Goal: Task Accomplishment & Management: Manage account settings

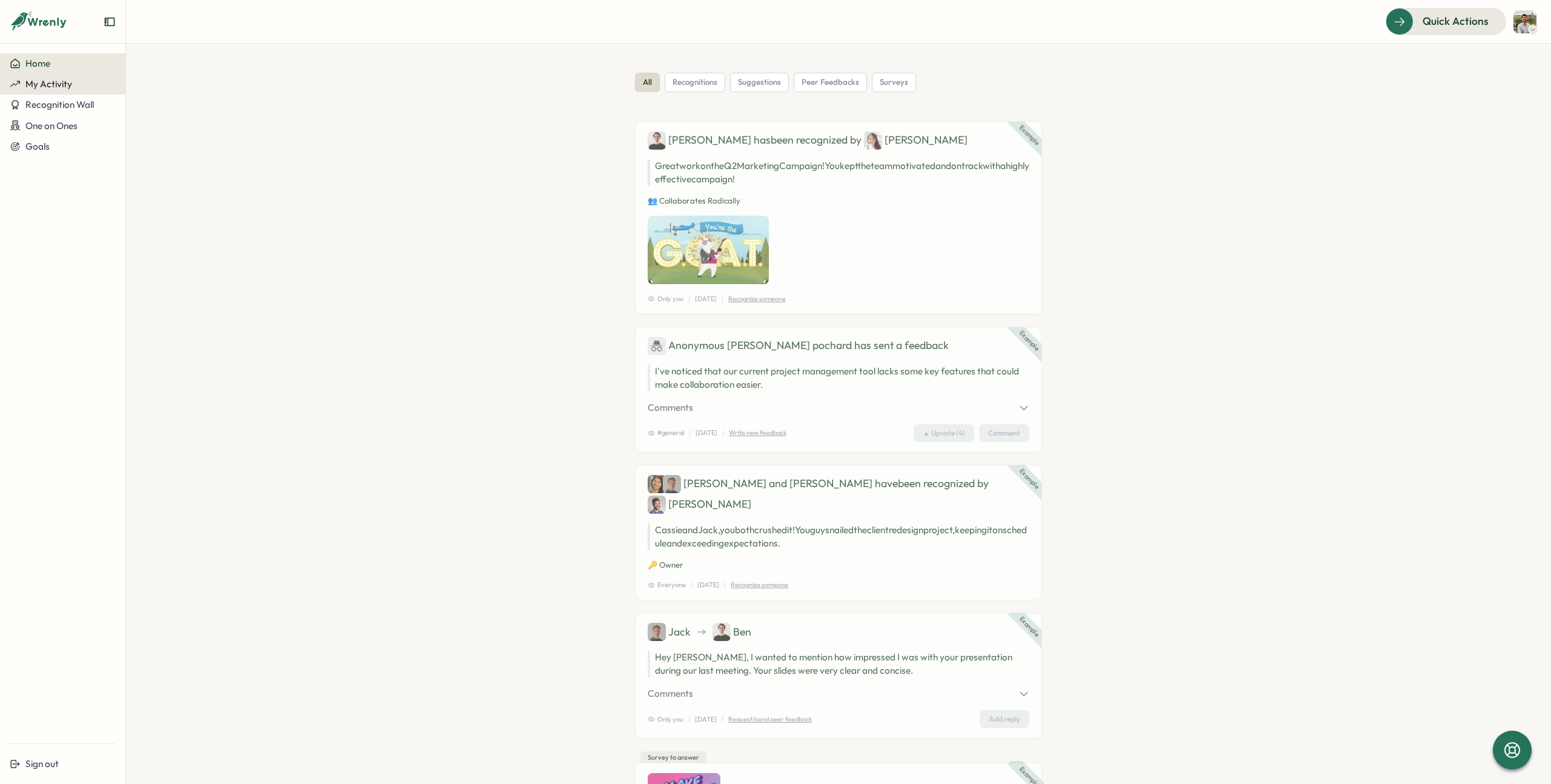
click at [65, 82] on span "My Activity" at bounding box center [48, 83] width 47 height 11
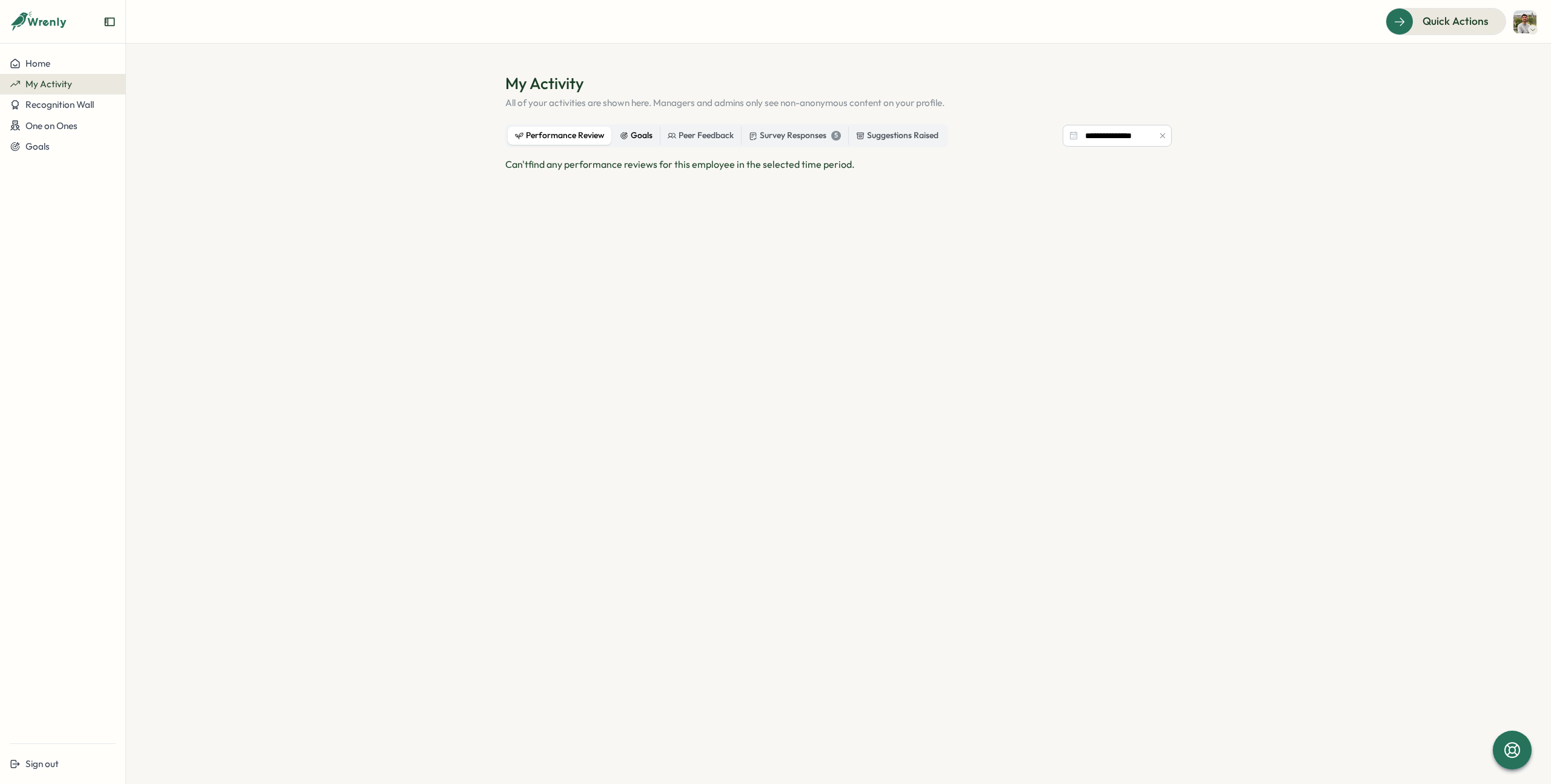
click at [635, 139] on div "Goals" at bounding box center [636, 135] width 33 height 13
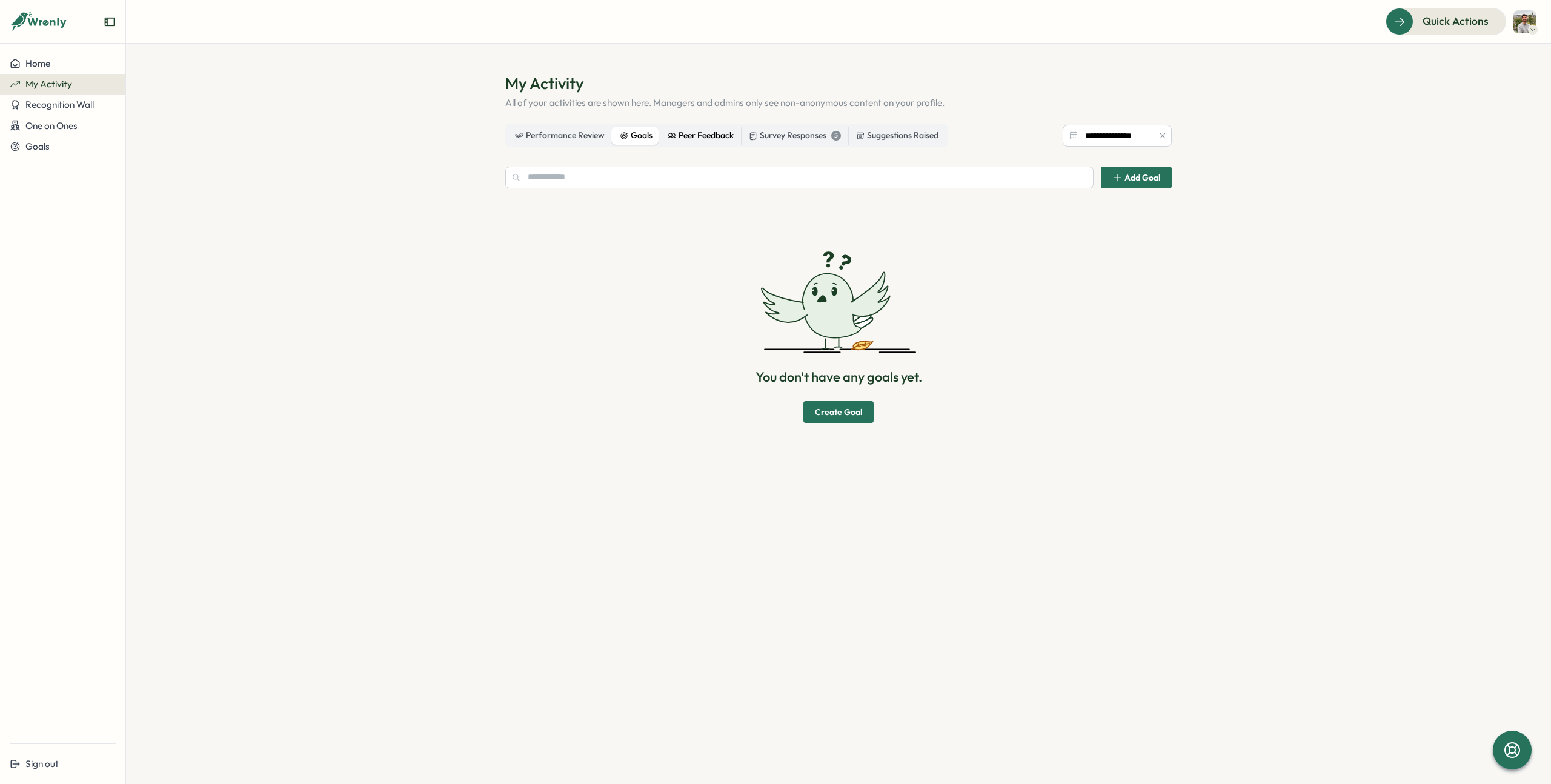
click at [693, 138] on div "Peer Feedback" at bounding box center [701, 135] width 66 height 13
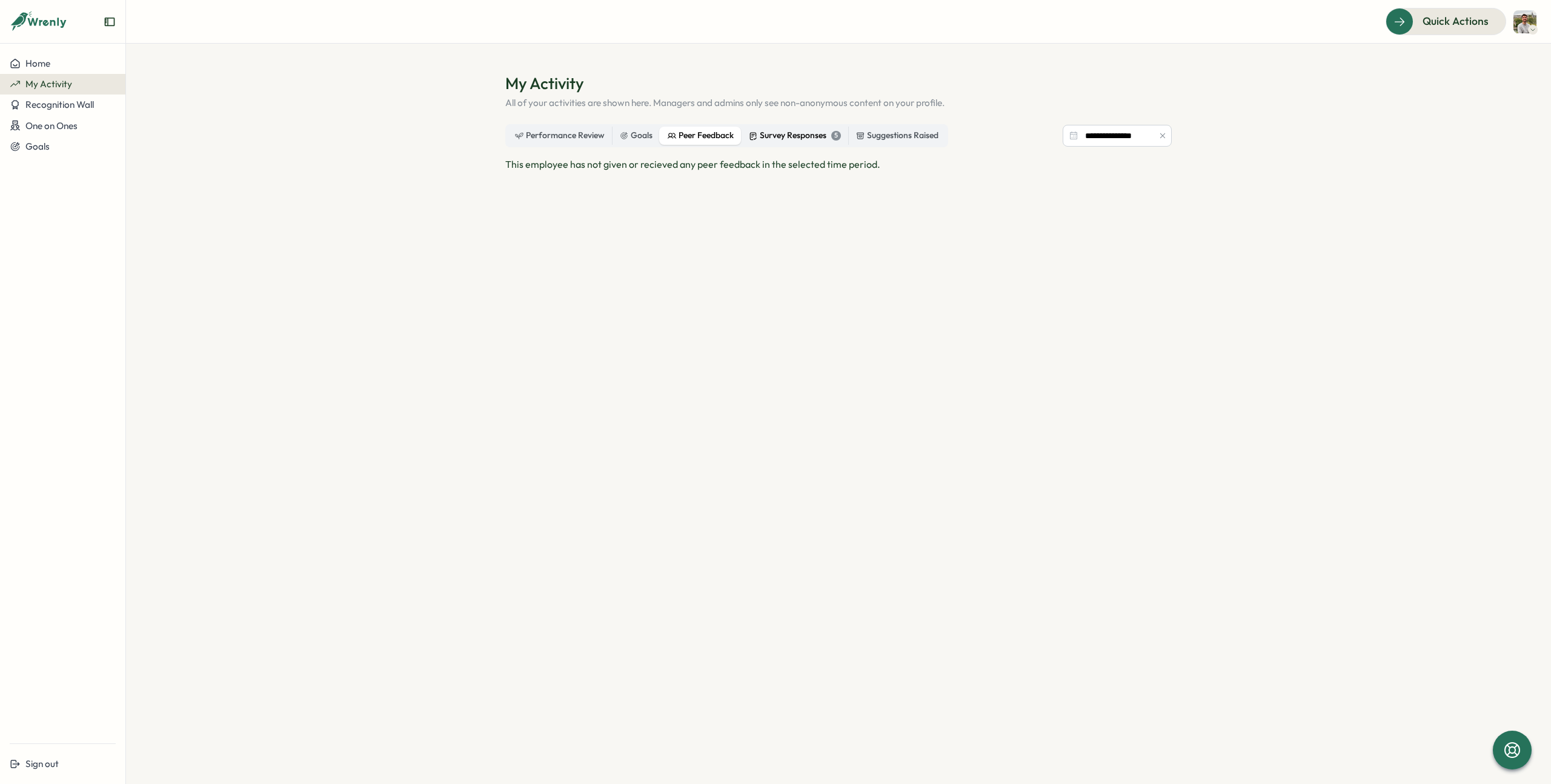
click at [777, 139] on div "Survey Responses 5" at bounding box center [795, 135] width 92 height 13
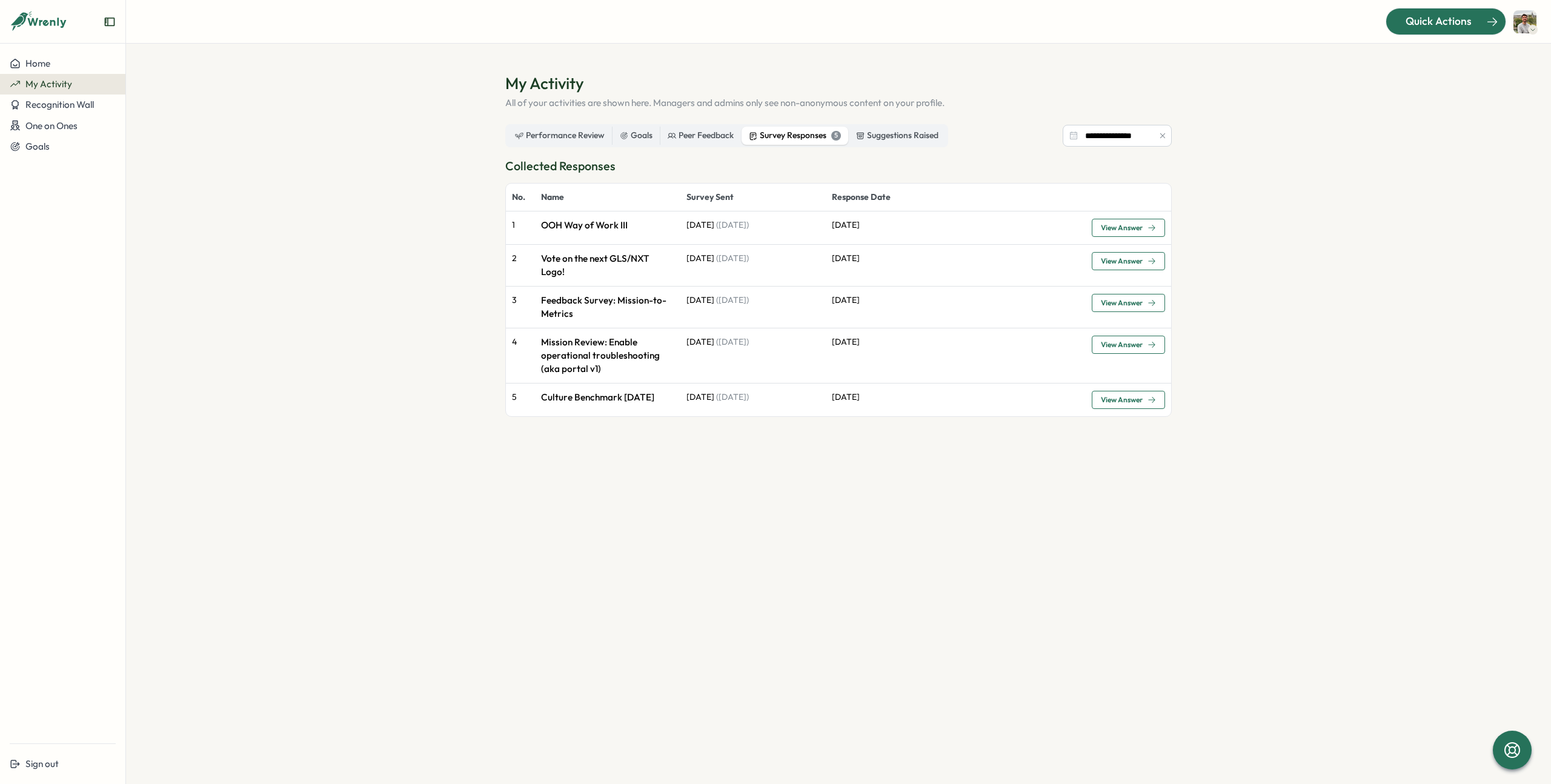
click at [1399, 16] on div "Quick Actions" at bounding box center [1438, 21] width 110 height 16
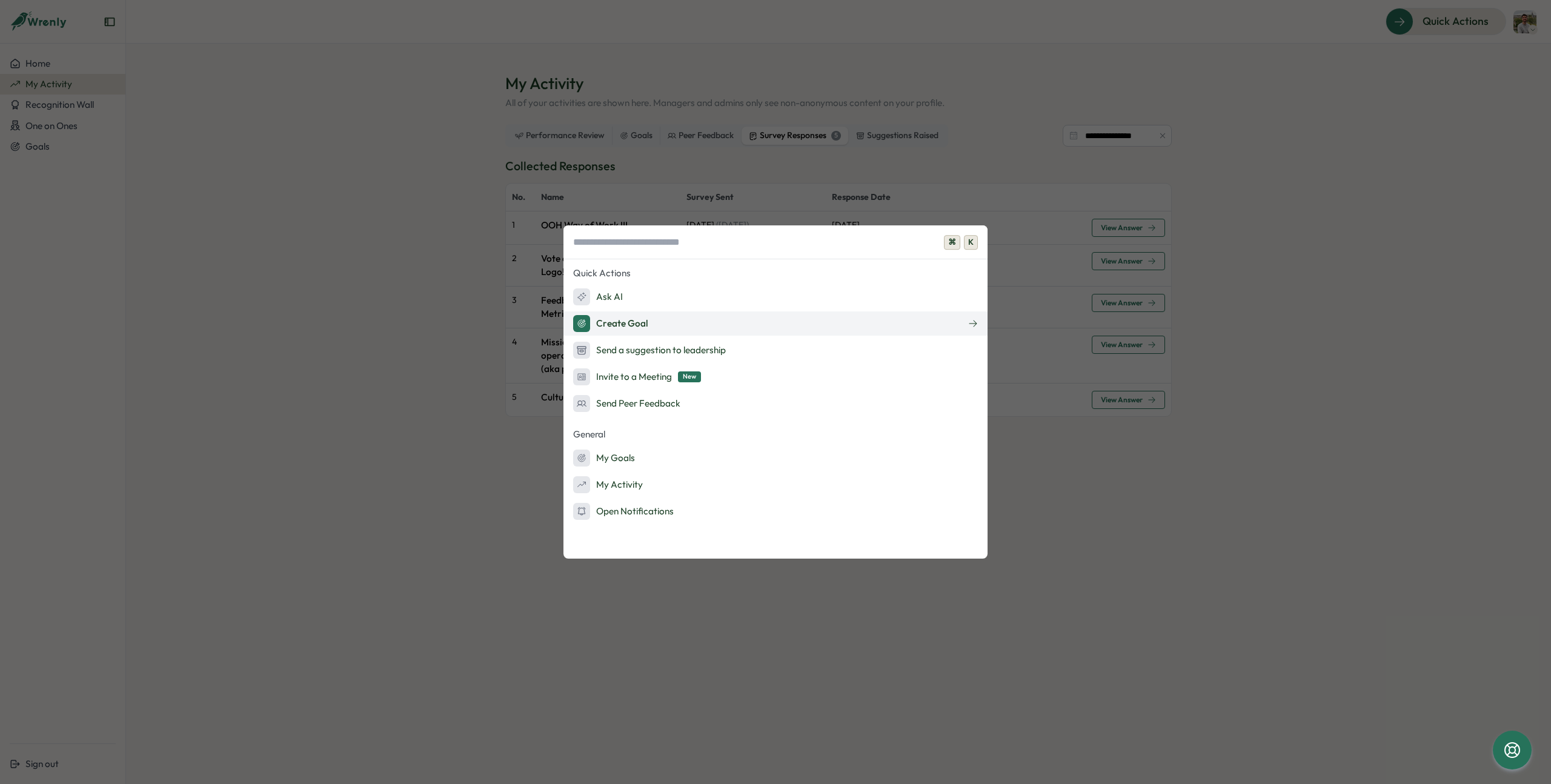
click at [724, 326] on button "Create Goal" at bounding box center [776, 324] width 424 height 24
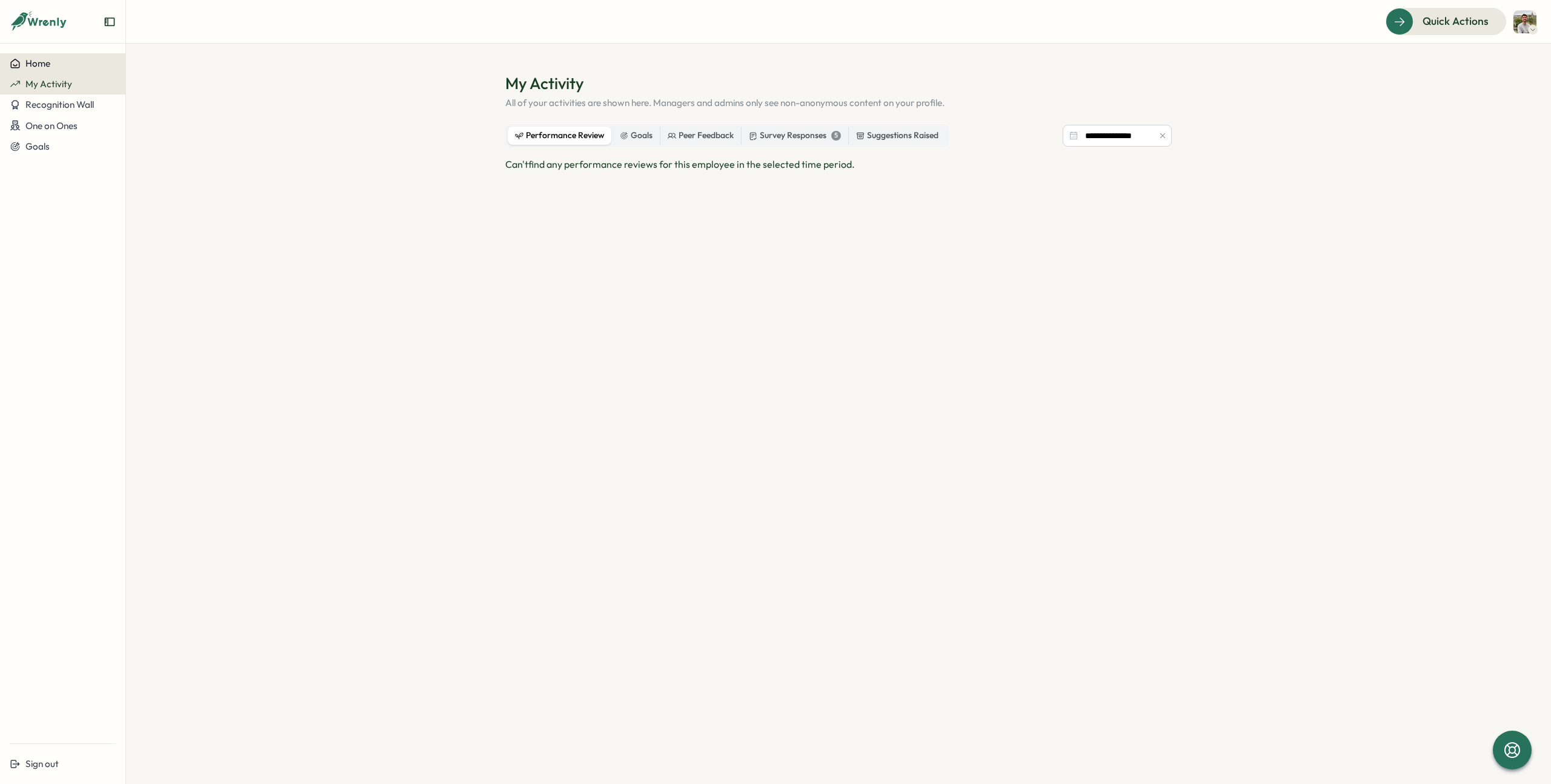
click at [51, 64] on div "Home" at bounding box center [63, 64] width 106 height 11
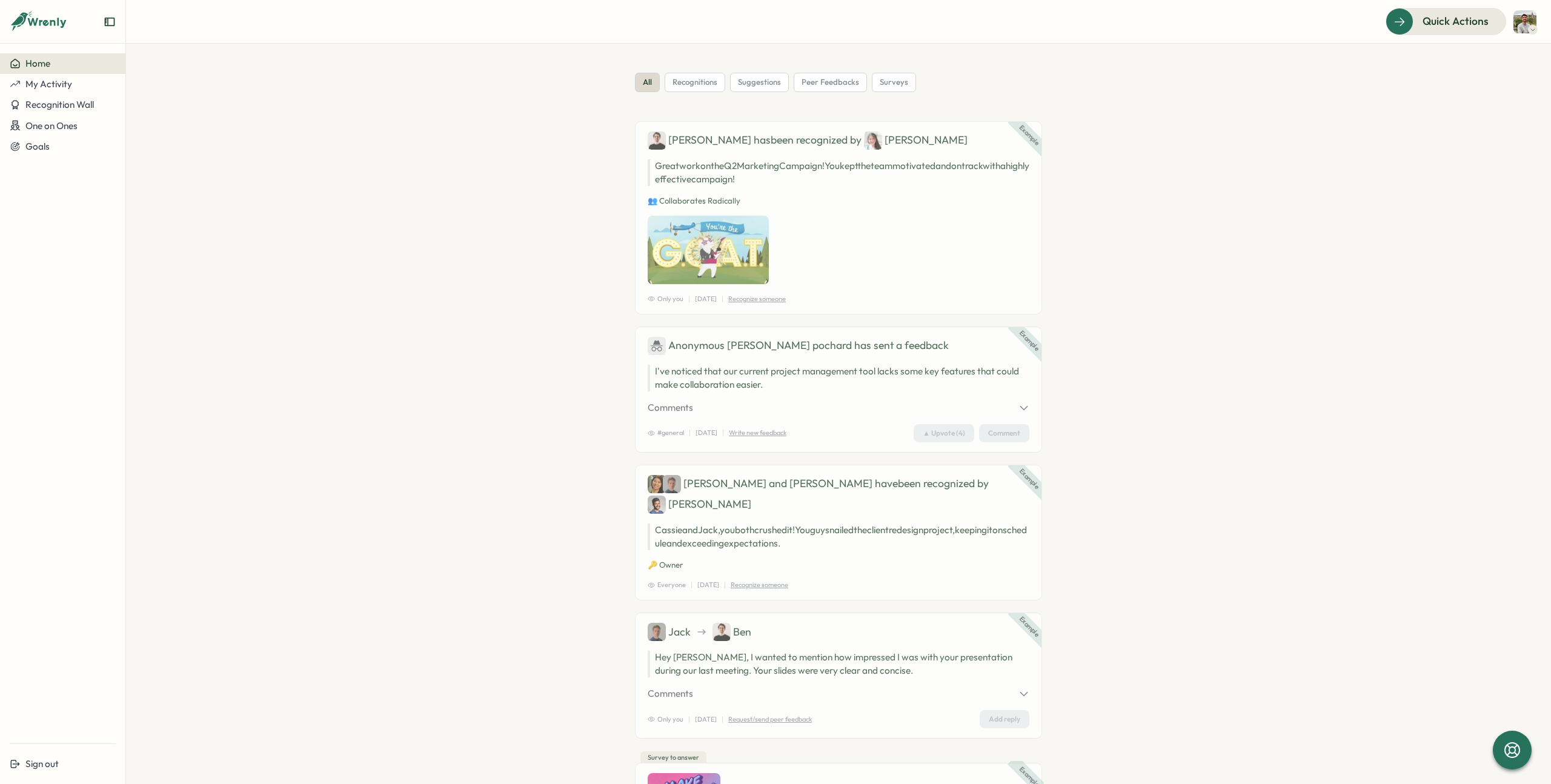
click at [63, 73] on button "Home" at bounding box center [63, 64] width 126 height 21
click at [63, 80] on span "My Activity" at bounding box center [48, 83] width 47 height 11
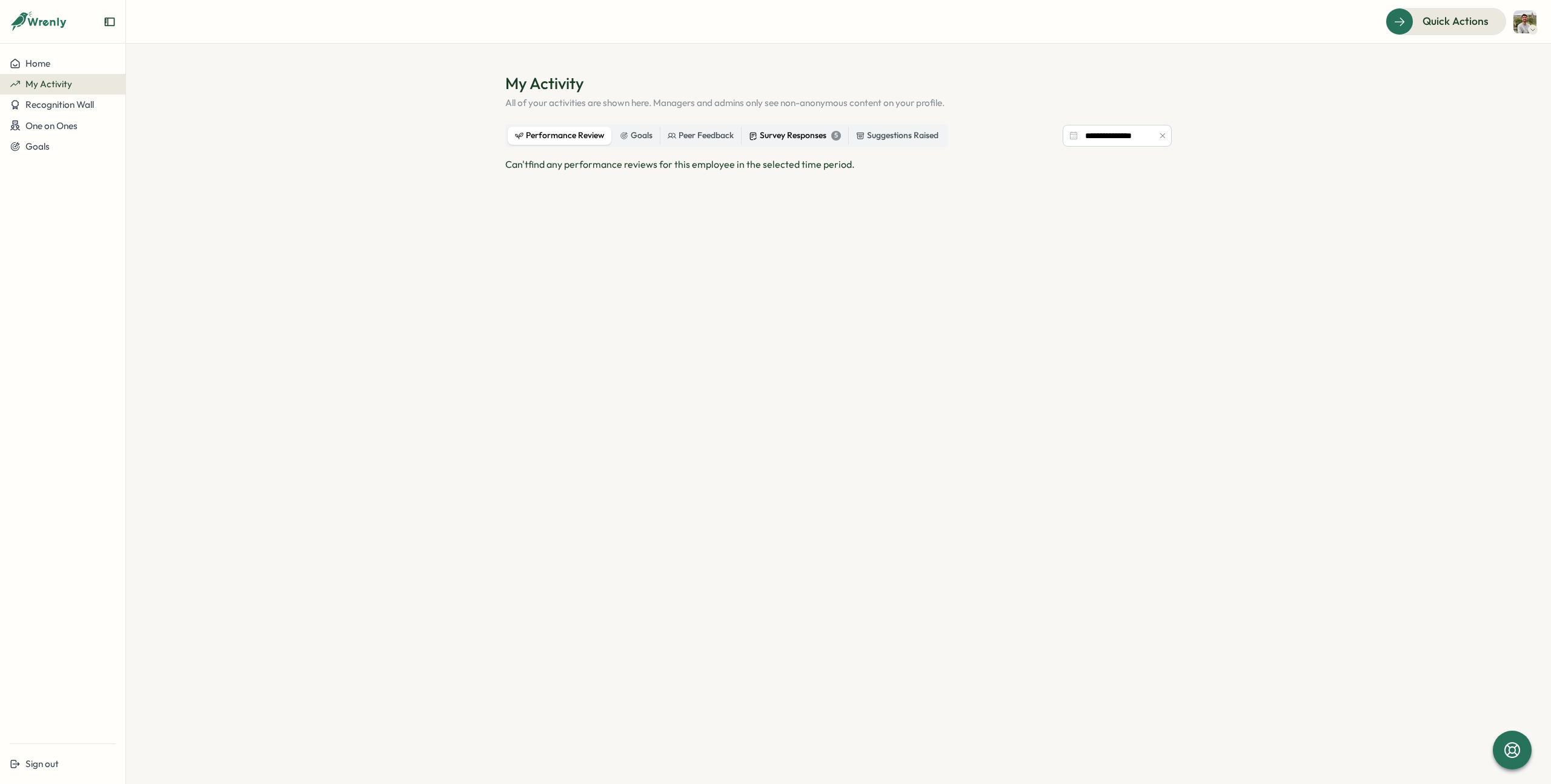
click at [786, 136] on div "Survey Responses 5" at bounding box center [795, 135] width 92 height 13
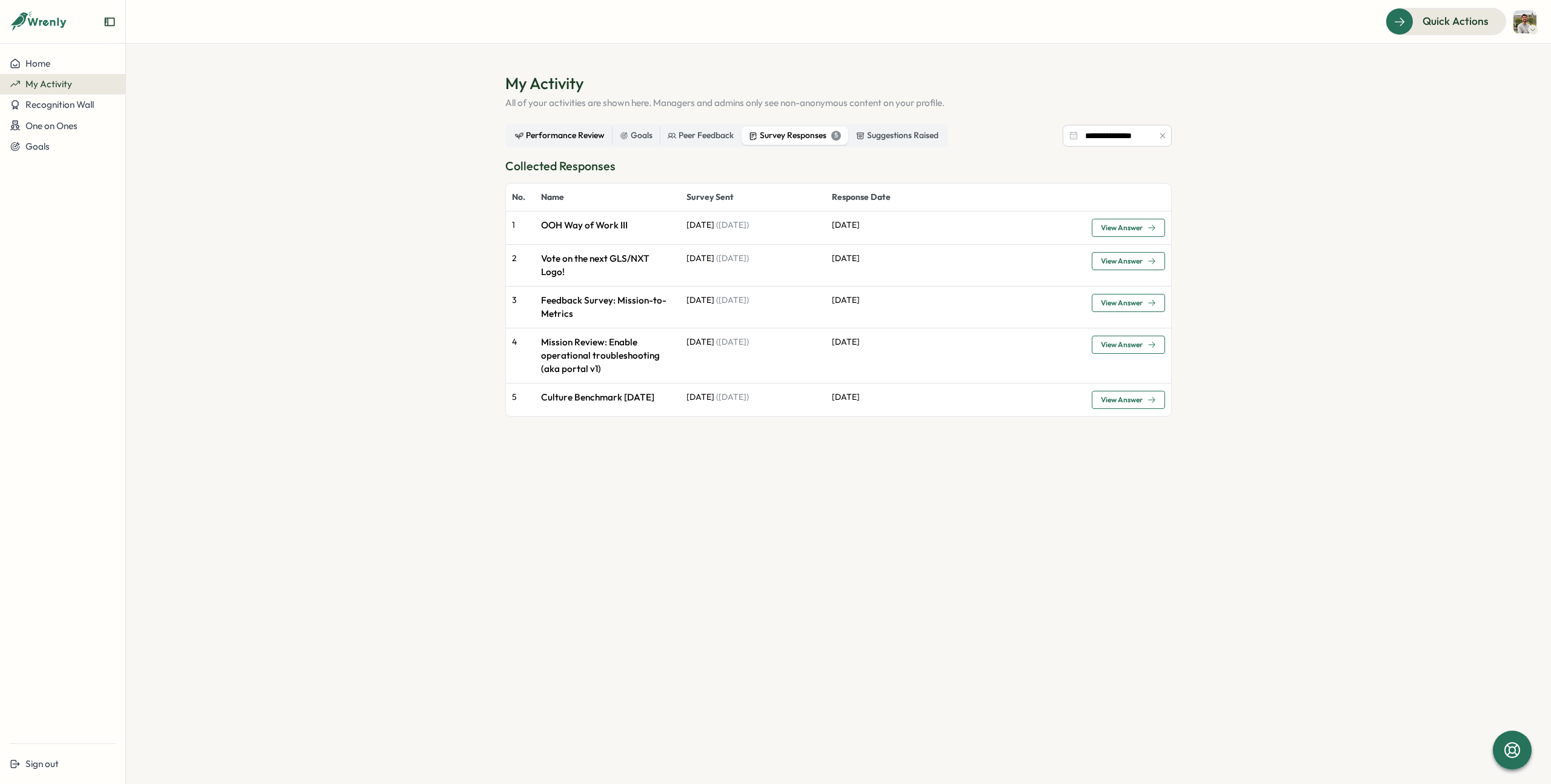
click at [546, 138] on div "Performance Review" at bounding box center [559, 135] width 90 height 13
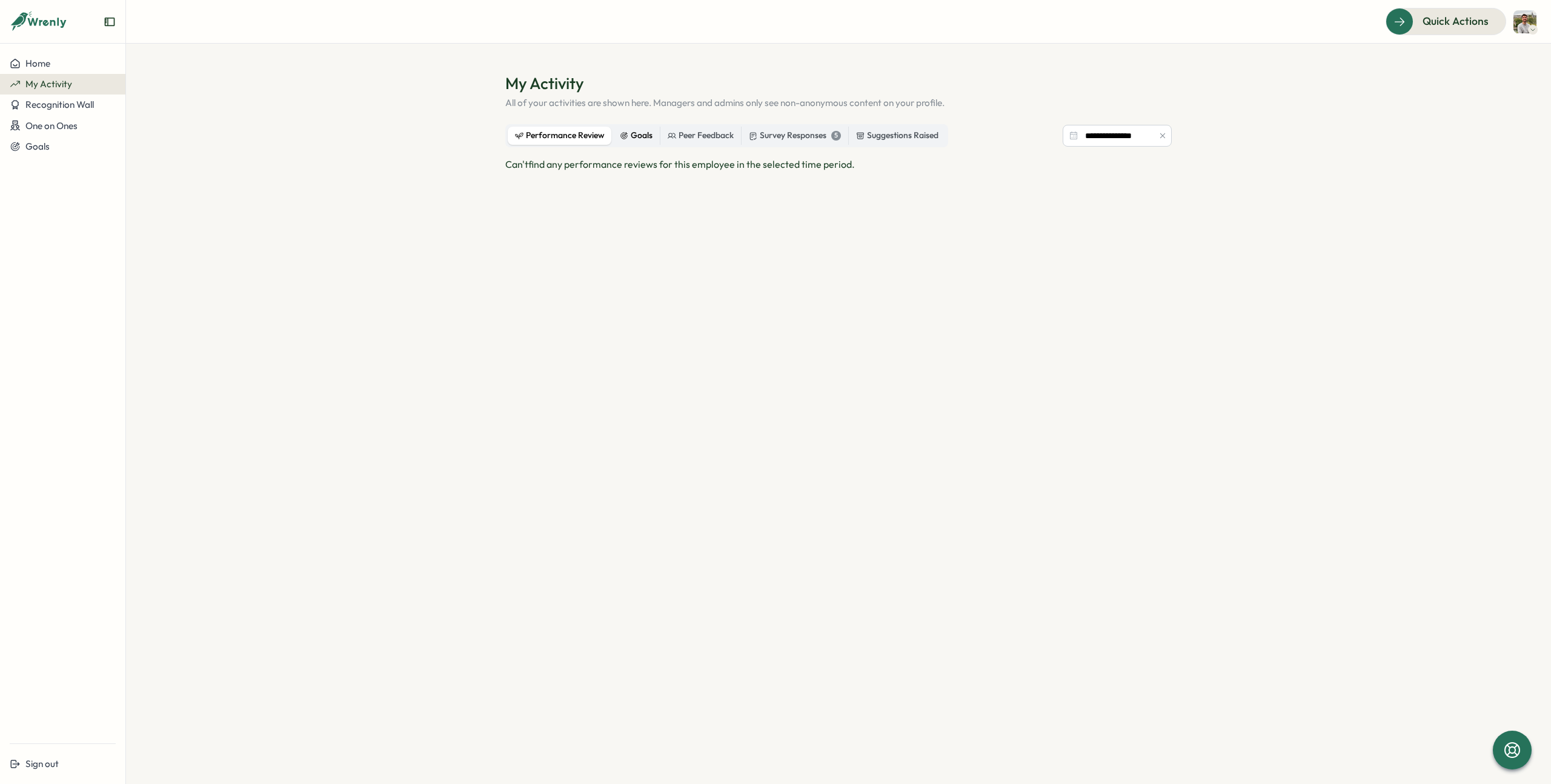
click at [632, 138] on div "Goals" at bounding box center [636, 135] width 33 height 13
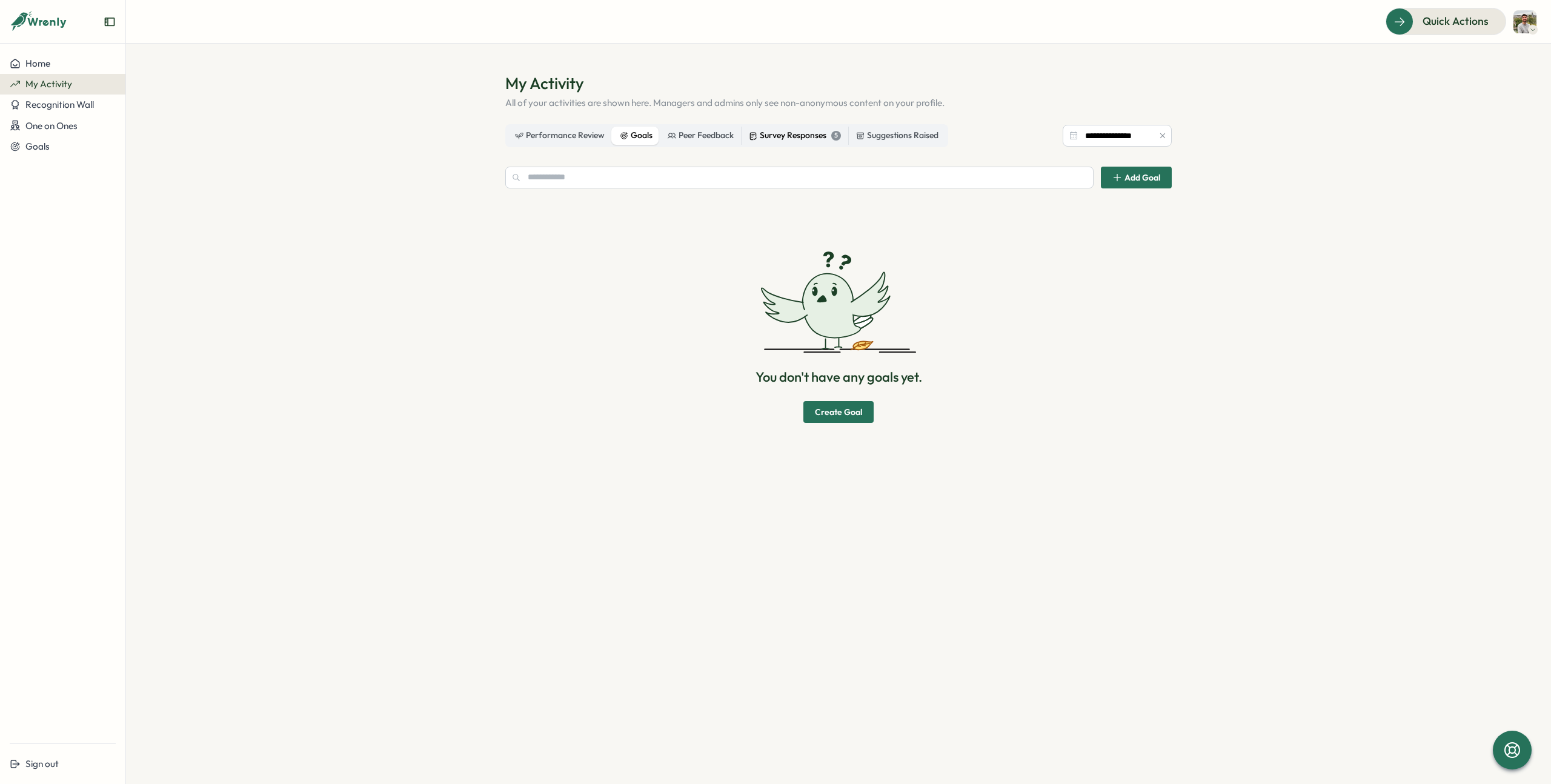
click at [809, 135] on div "Survey Responses 5" at bounding box center [795, 135] width 92 height 13
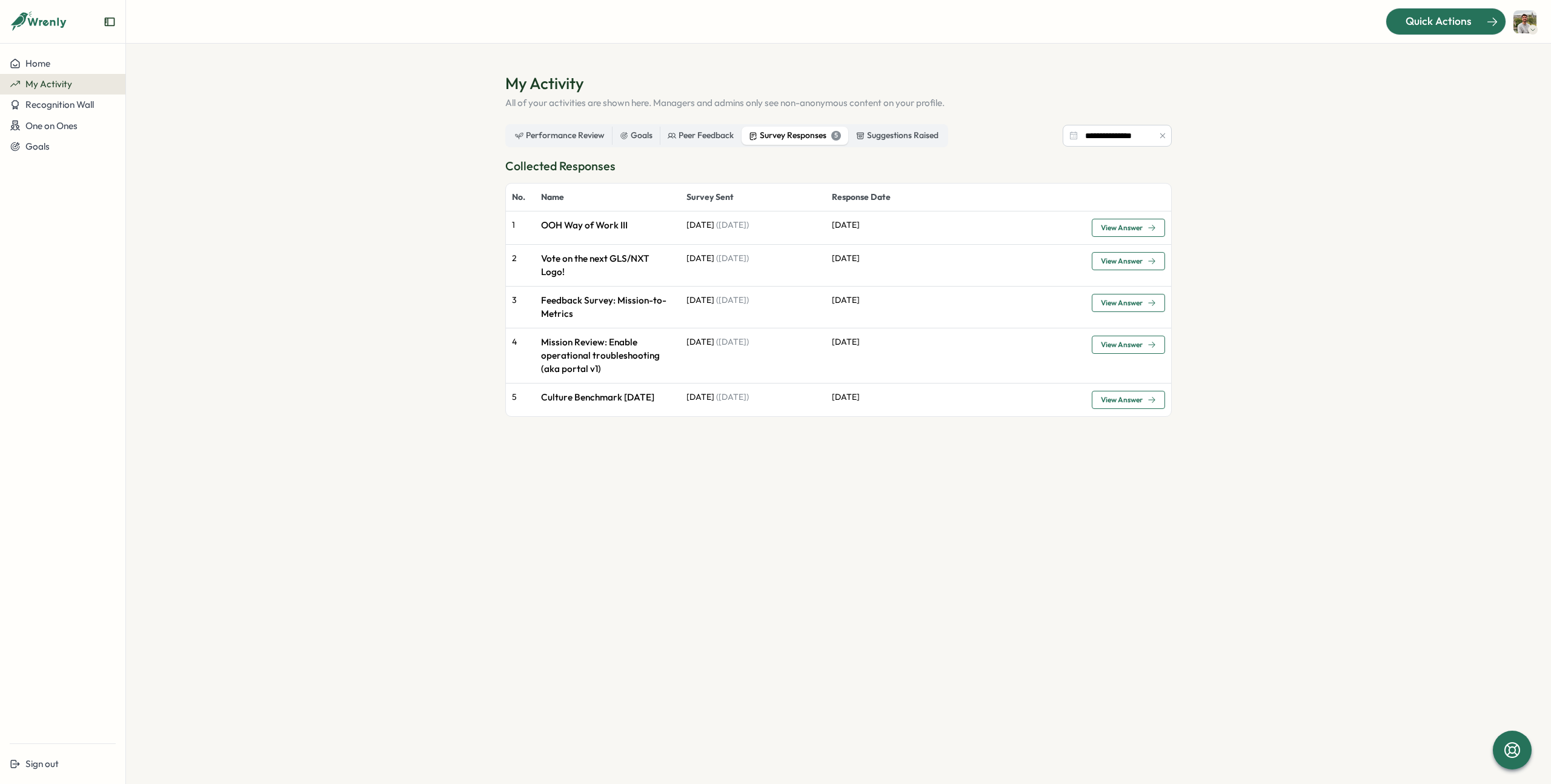
click at [1410, 21] on span "Quick Actions" at bounding box center [1438, 21] width 66 height 16
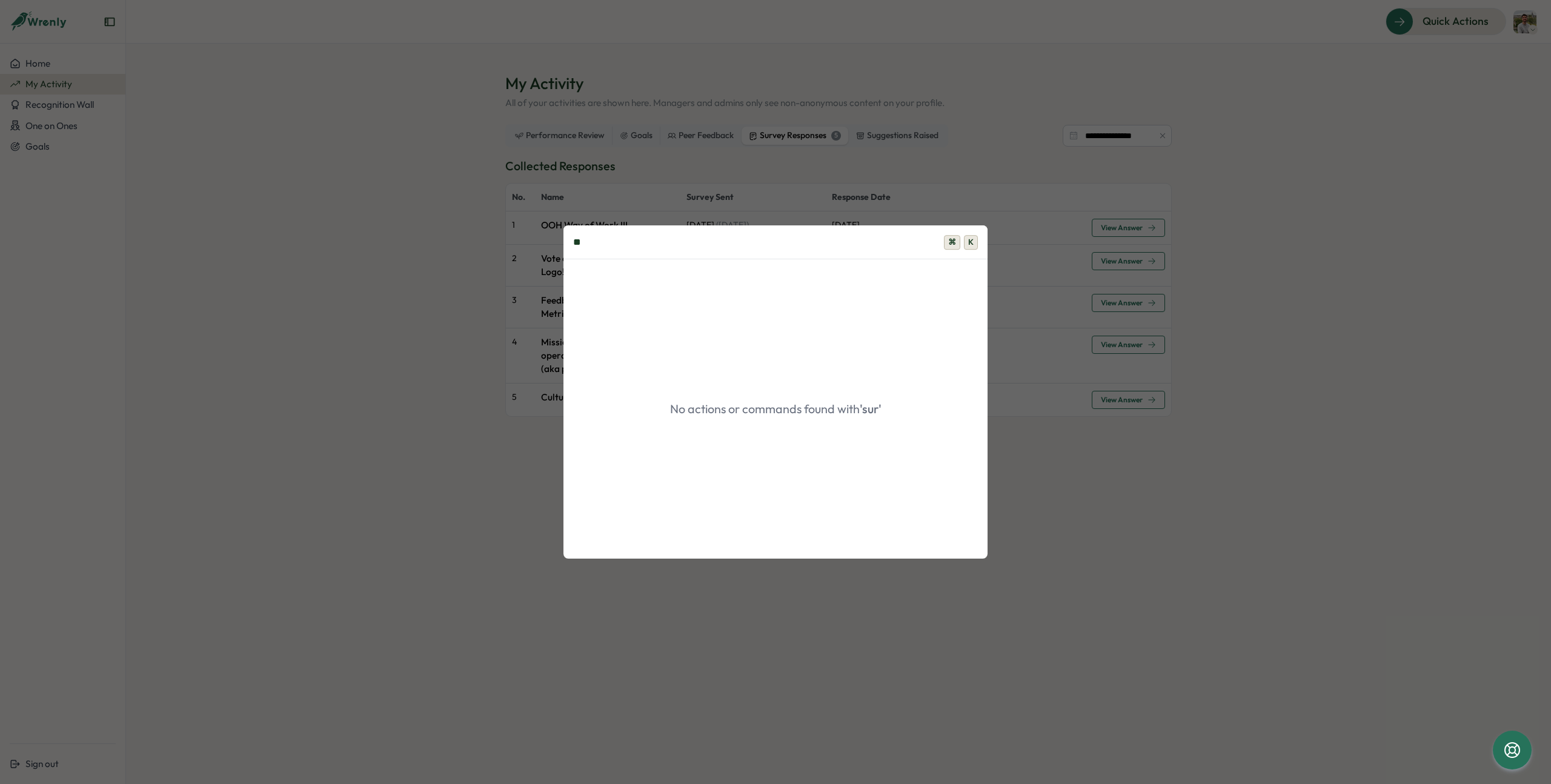
type input "*"
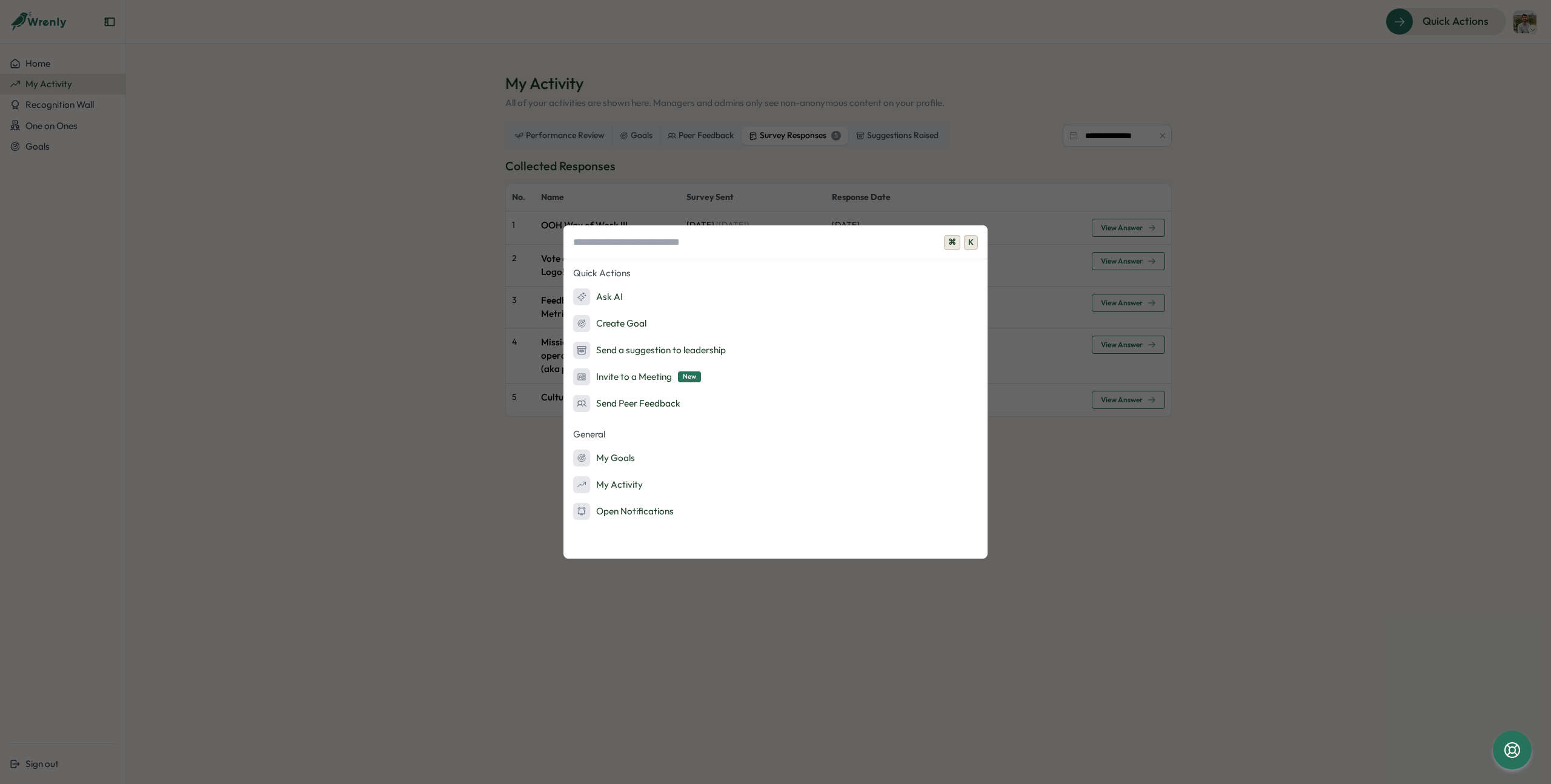
click at [967, 237] on span "K" at bounding box center [971, 242] width 14 height 15
click at [974, 245] on span "K" at bounding box center [971, 242] width 14 height 15
click at [1045, 141] on div "⌘ K Quick Actions Ask AI Create Goal Send a suggestion to leadership Invite to …" at bounding box center [775, 392] width 1551 height 784
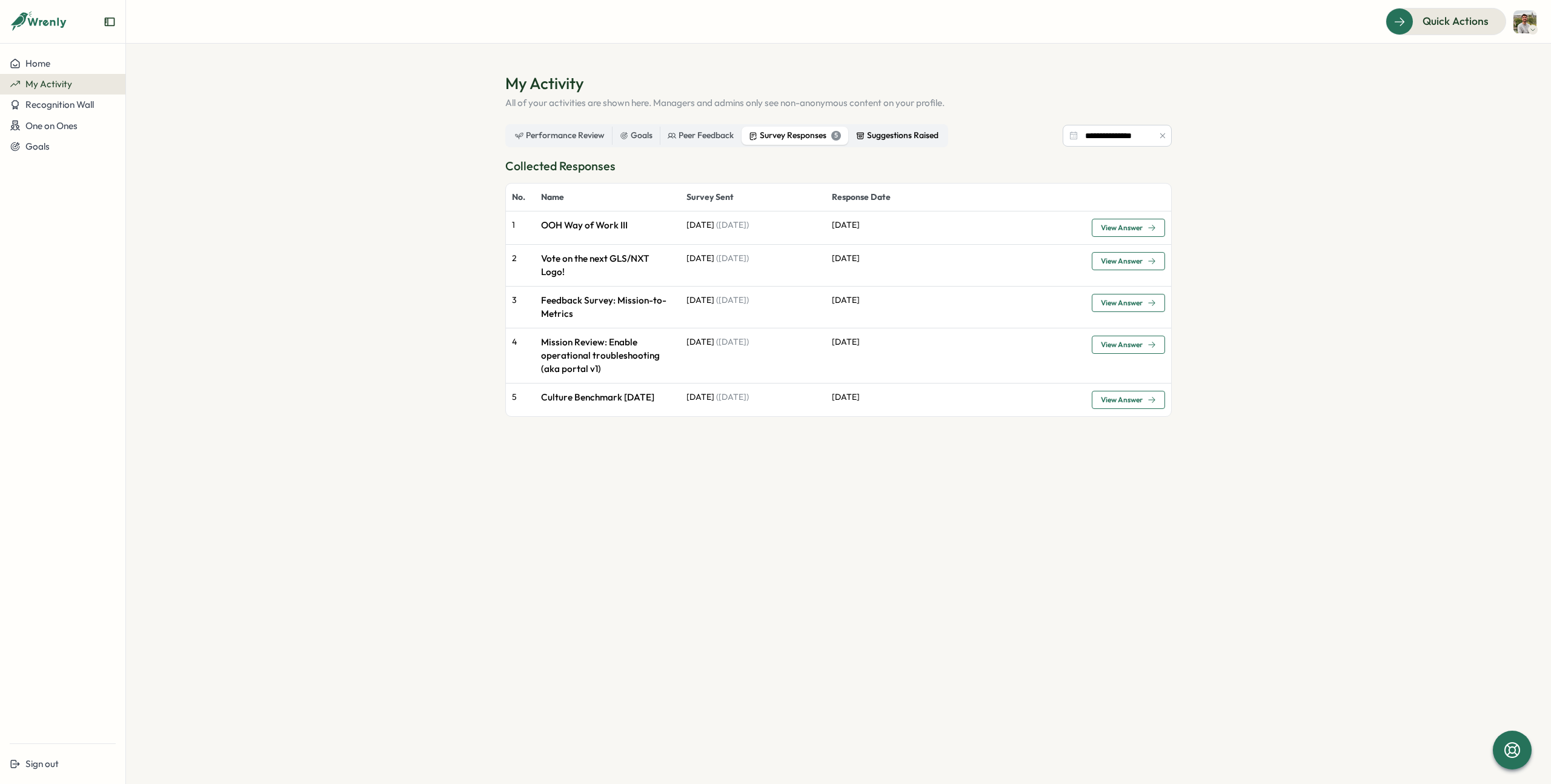
click at [888, 132] on div "Suggestions Raised" at bounding box center [898, 135] width 83 height 13
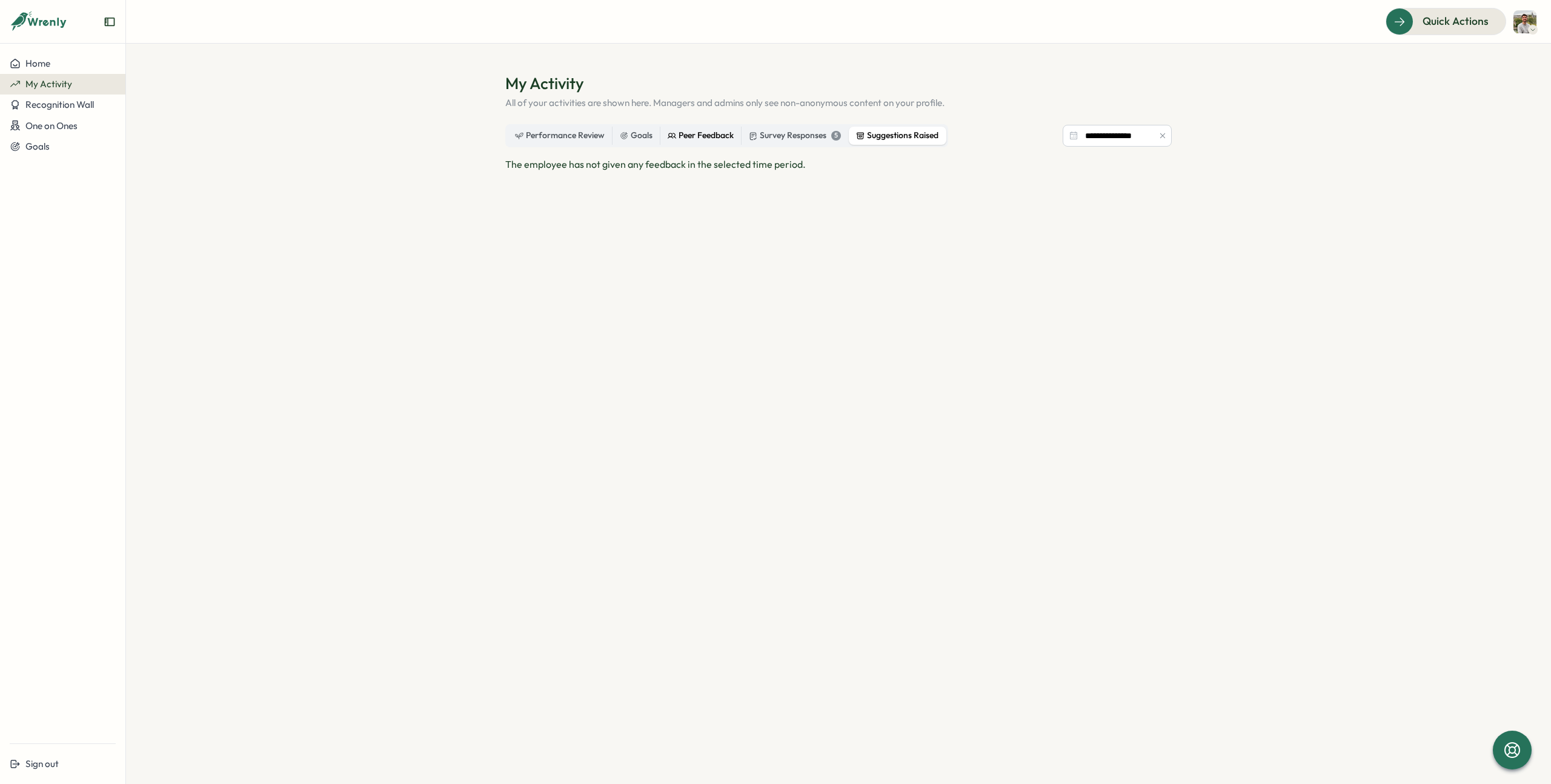
click at [686, 140] on div "Peer Feedback" at bounding box center [701, 135] width 66 height 13
click at [613, 143] on div "Goals" at bounding box center [636, 136] width 47 height 18
click at [629, 143] on label "Goals" at bounding box center [636, 136] width 47 height 18
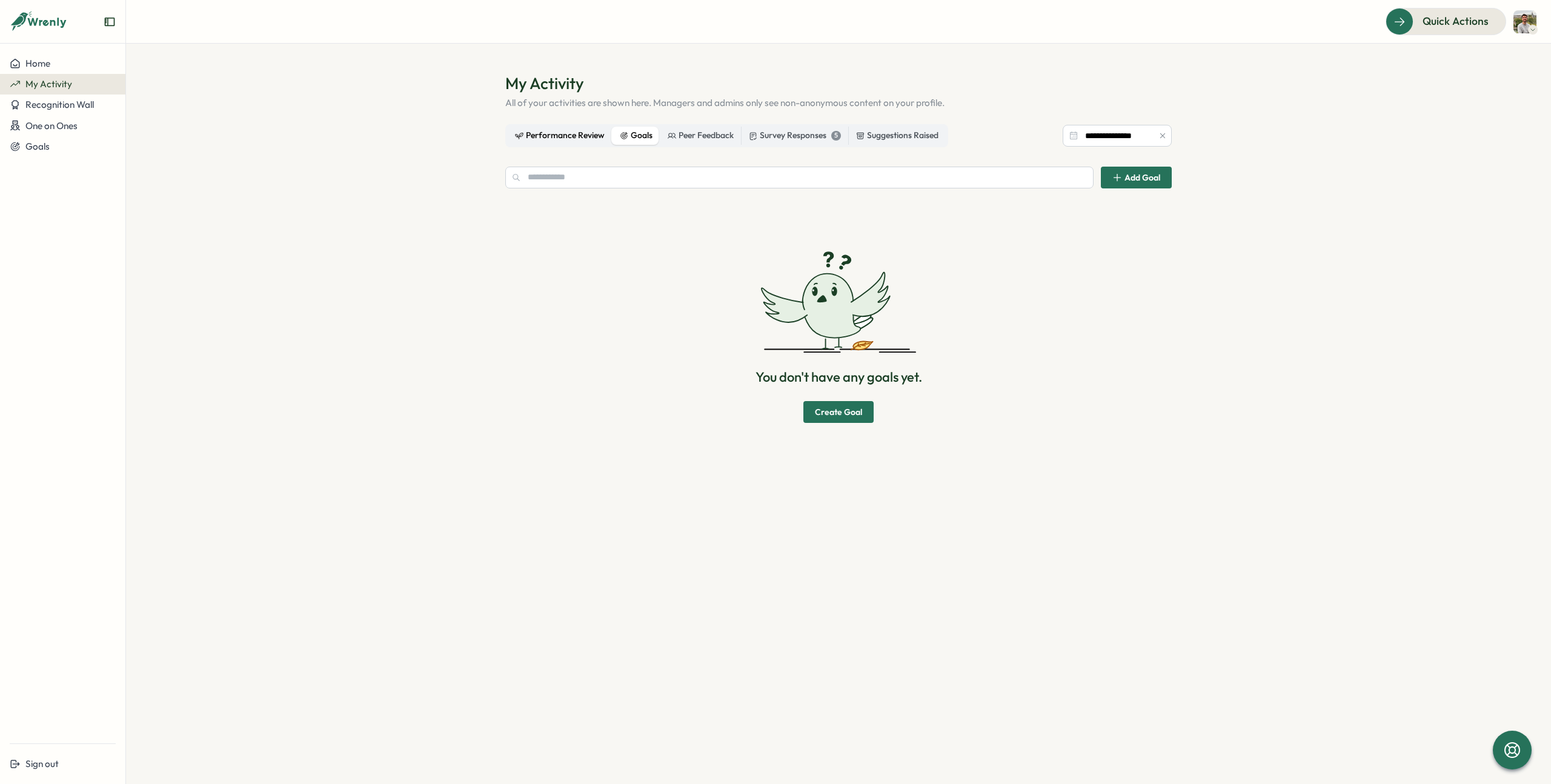
click at [562, 143] on label "Performance Review" at bounding box center [560, 136] width 104 height 18
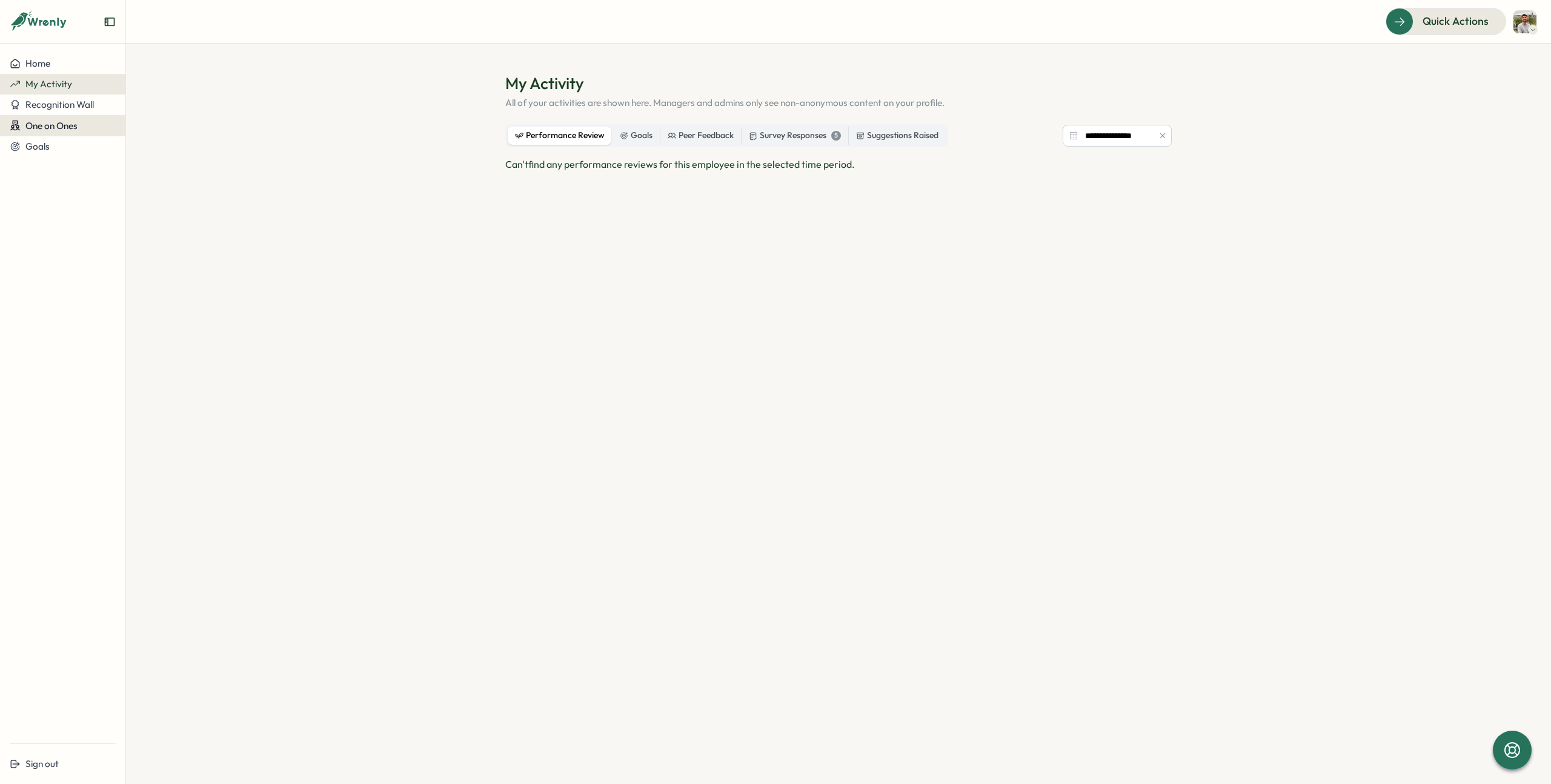
click at [50, 128] on span "One on Ones" at bounding box center [51, 126] width 52 height 11
click at [62, 106] on span "Recognition Wall" at bounding box center [59, 104] width 68 height 11
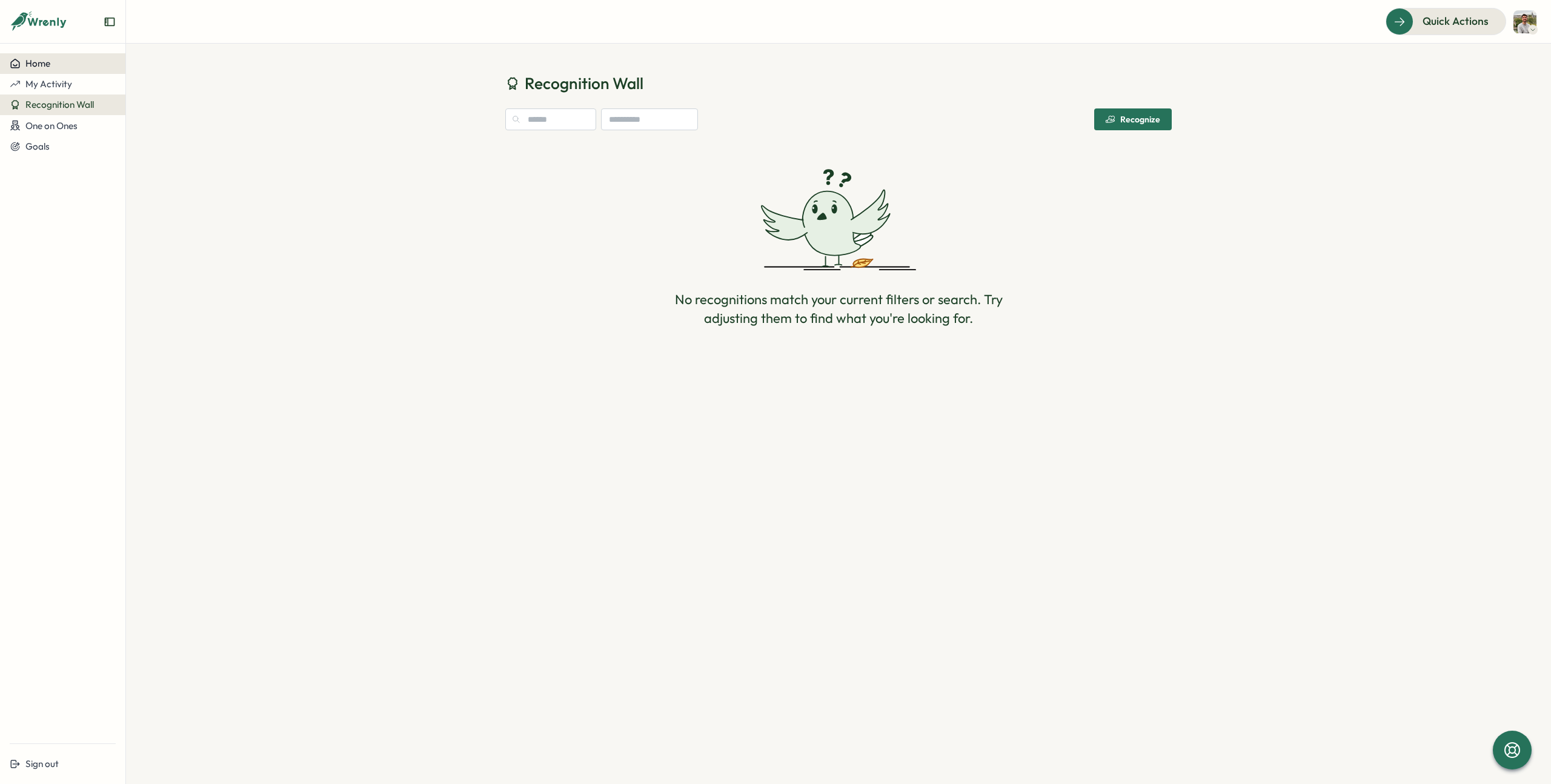
click at [51, 64] on div "Home" at bounding box center [63, 64] width 106 height 11
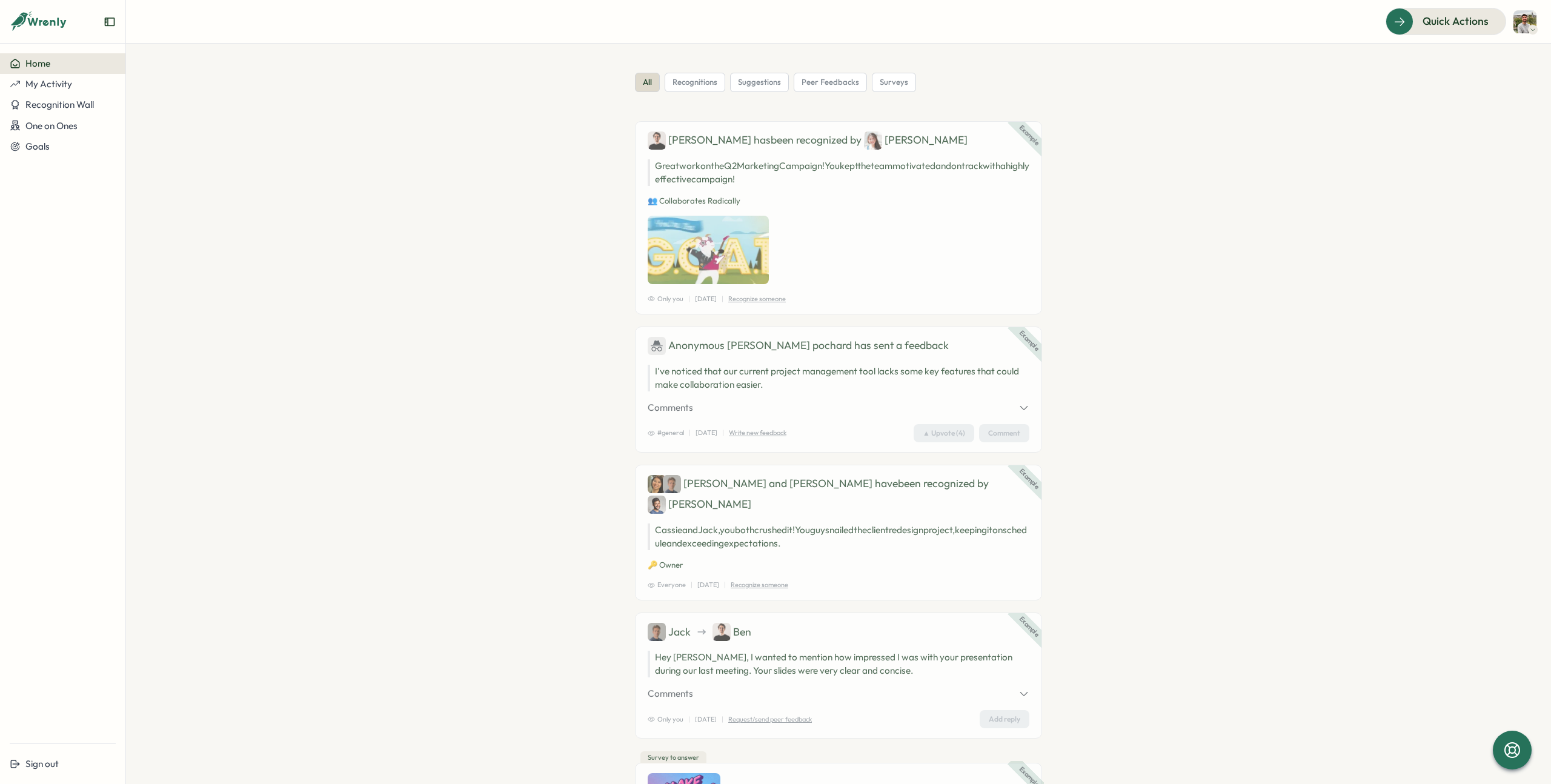
click at [108, 24] on icon "Expand sidebar" at bounding box center [110, 21] width 10 height 8
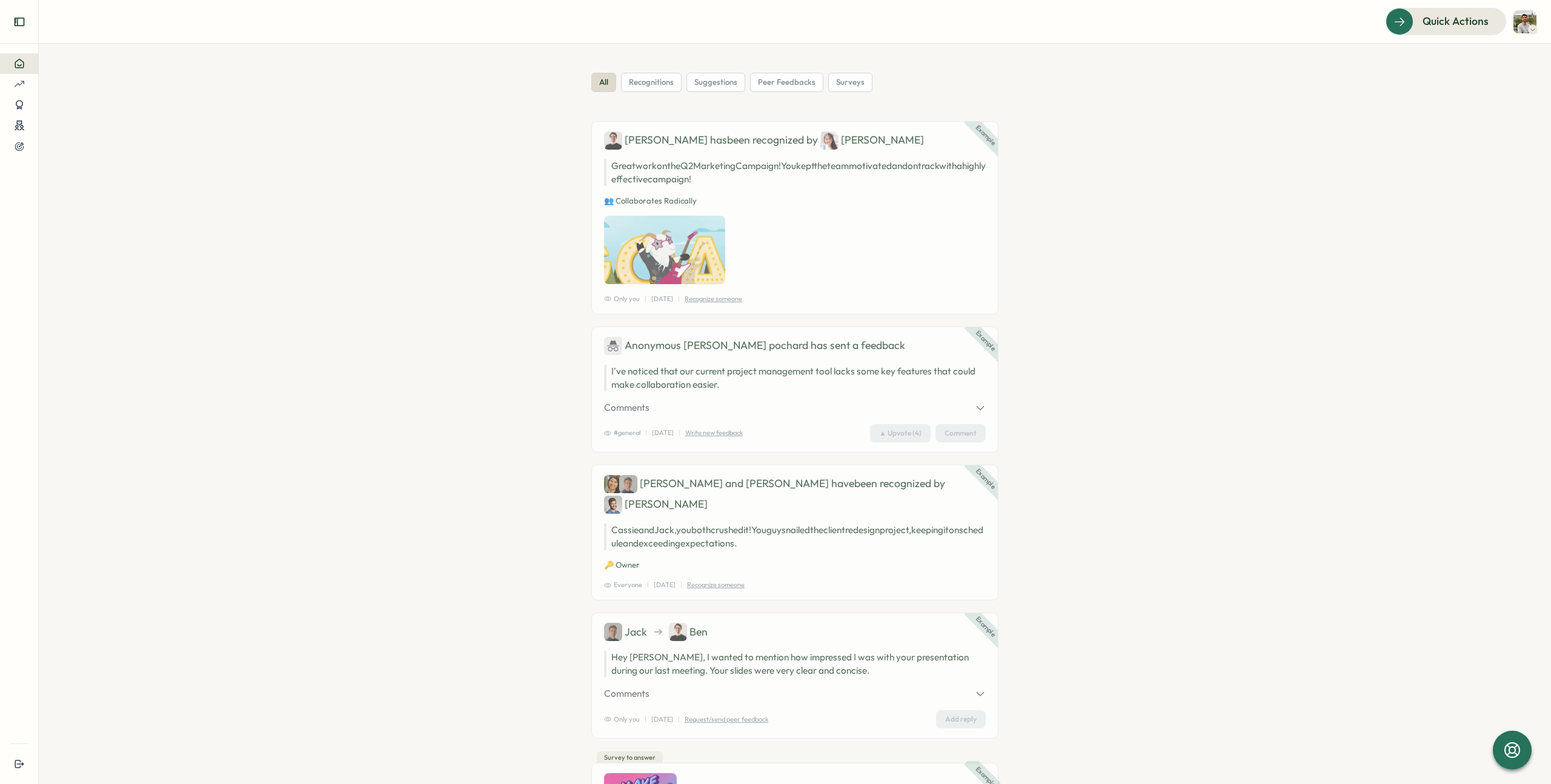
click at [16, 22] on icon "Expand sidebar" at bounding box center [18, 21] width 10 height 8
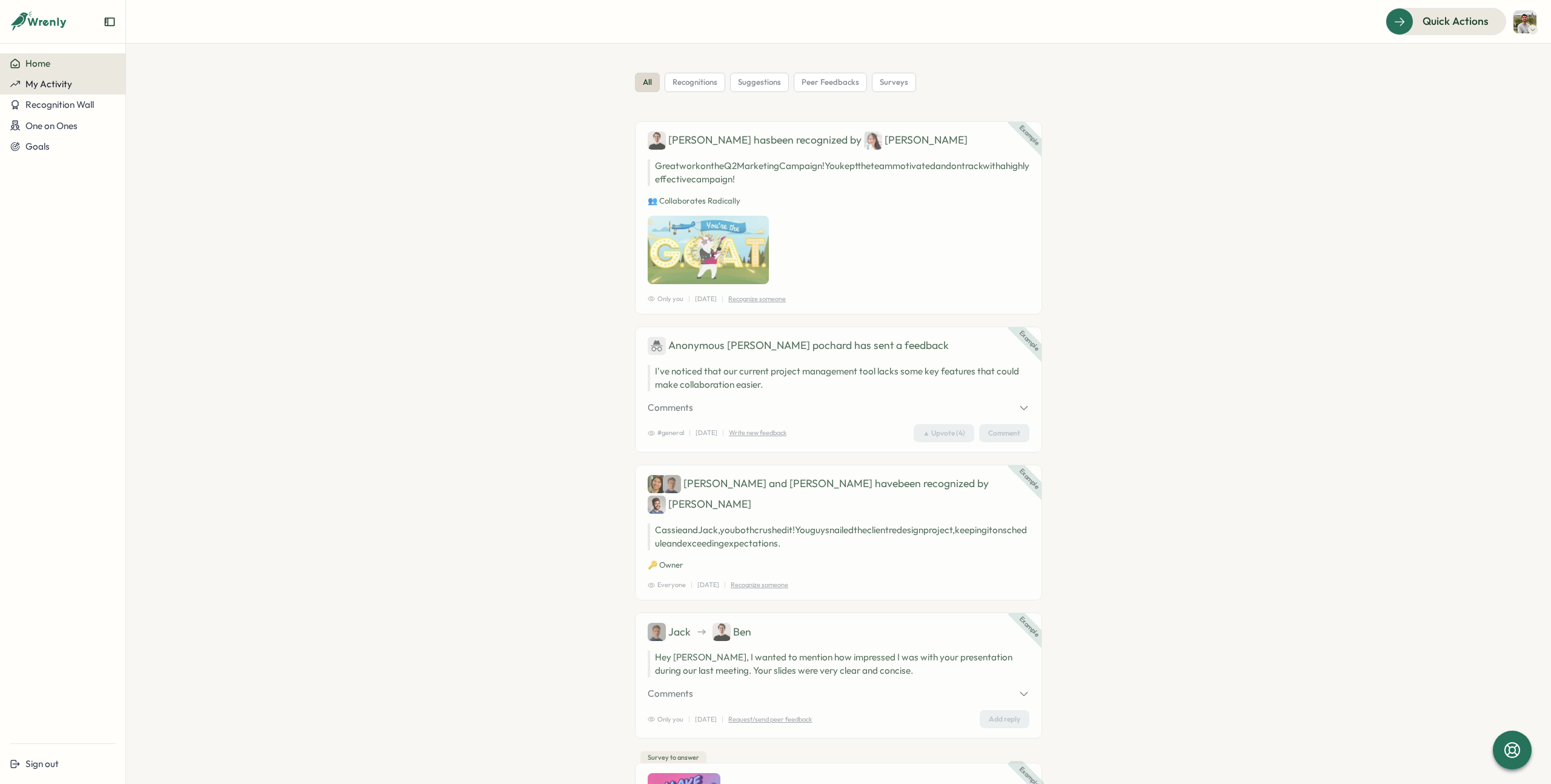
click at [57, 87] on span "My Activity" at bounding box center [48, 83] width 47 height 11
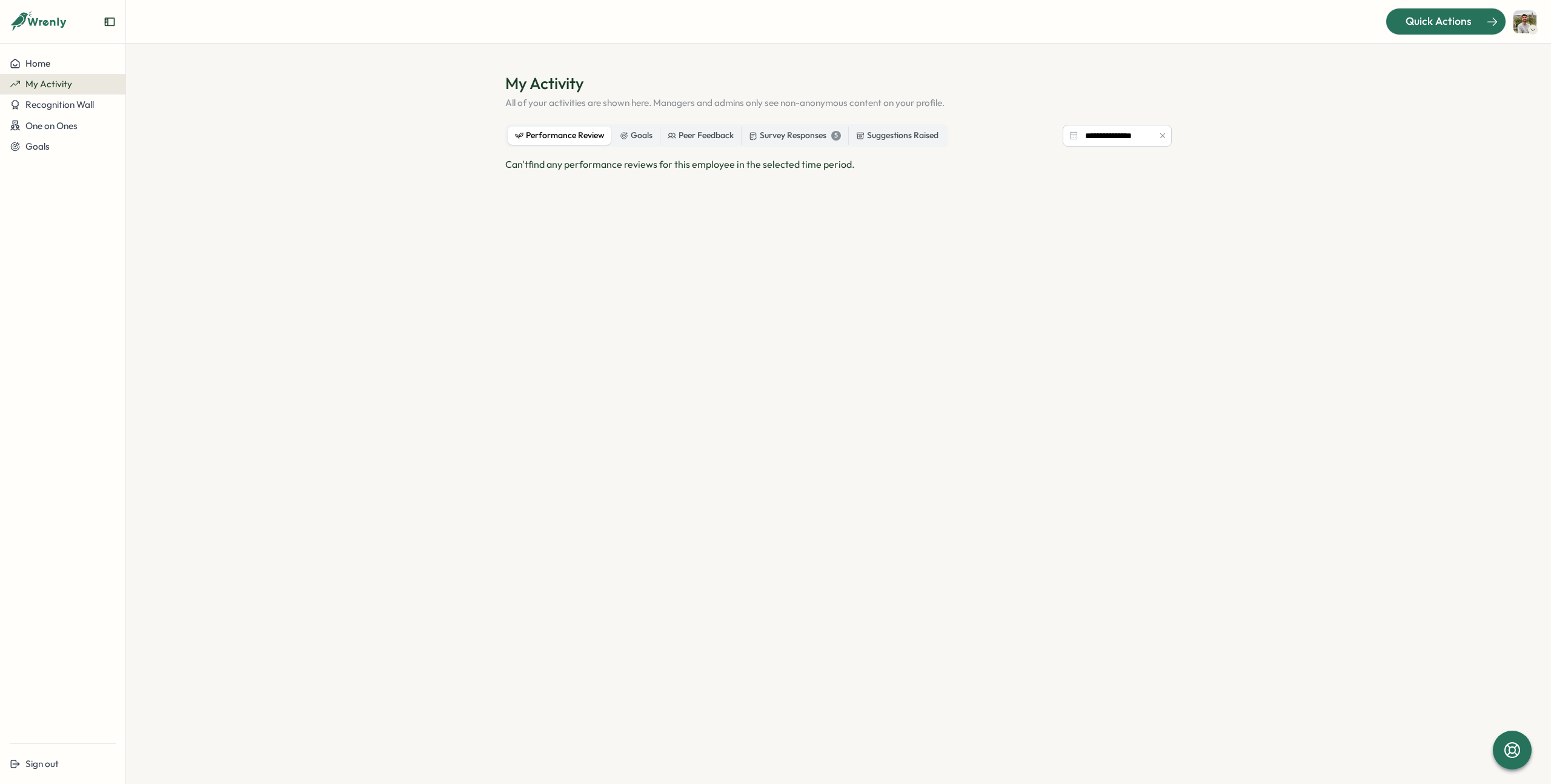
click at [1474, 24] on div "Quick Actions" at bounding box center [1438, 21] width 110 height 16
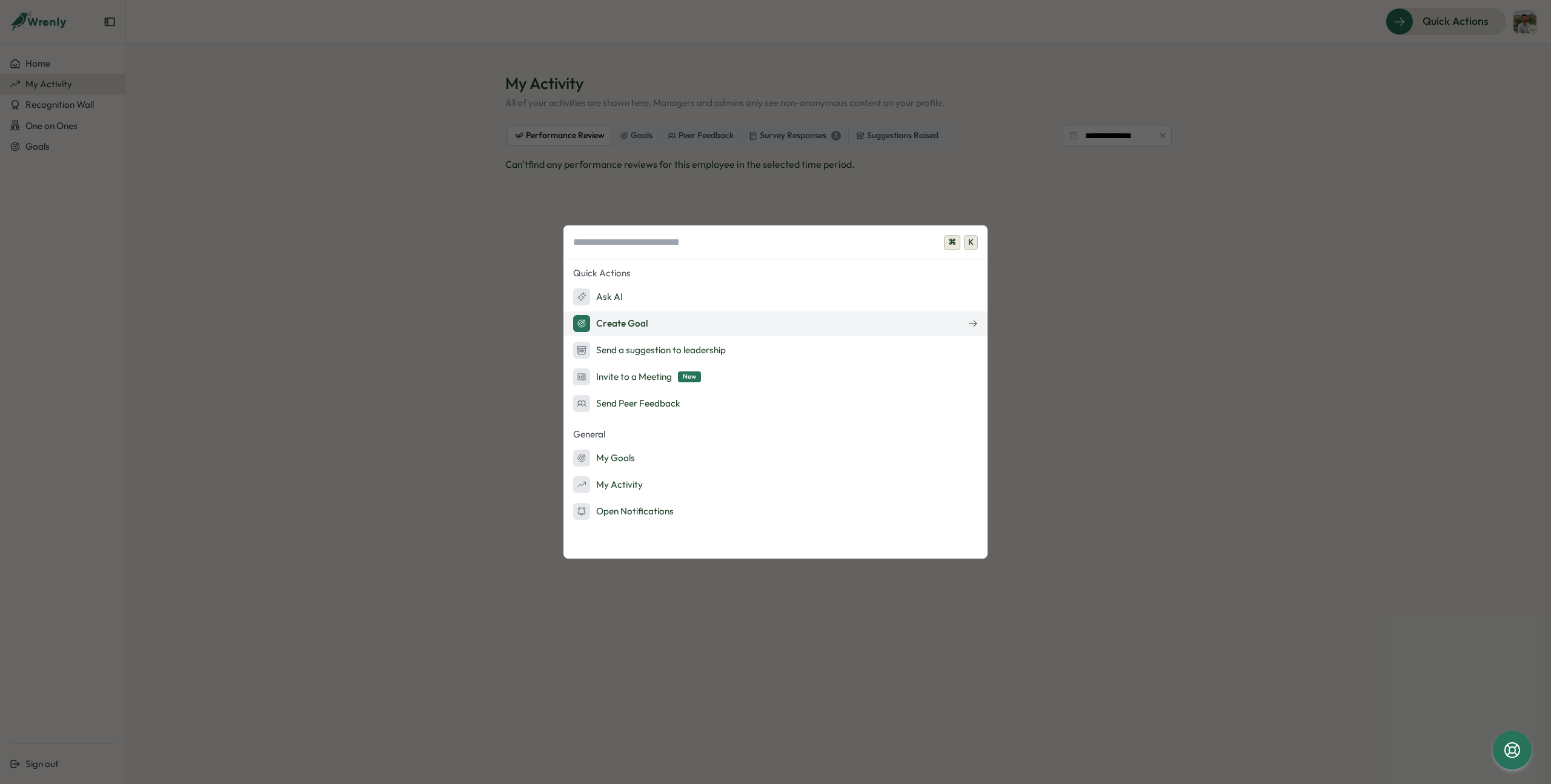
click at [628, 320] on div "Create Goal" at bounding box center [610, 323] width 75 height 17
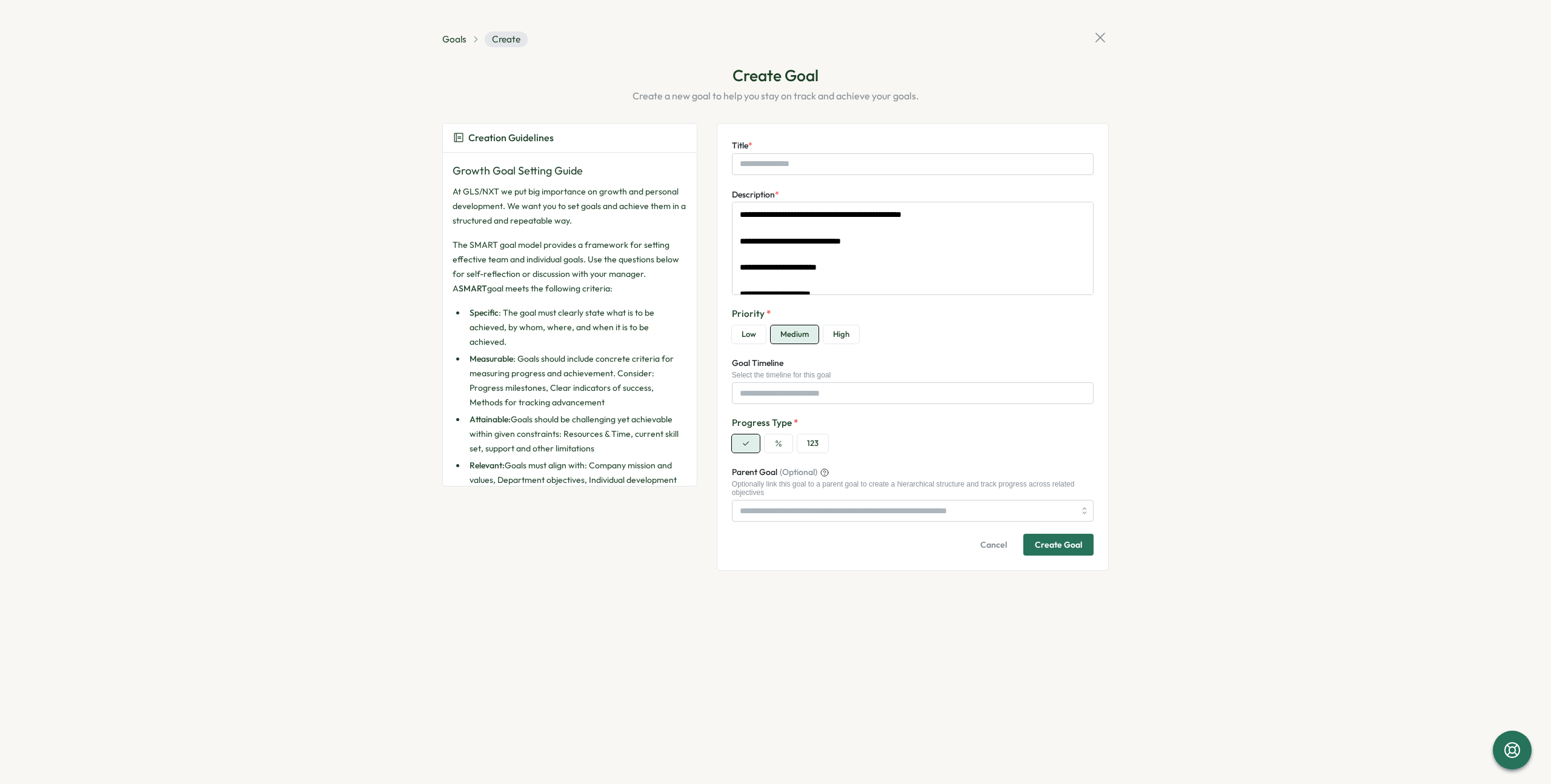
type textarea "*"
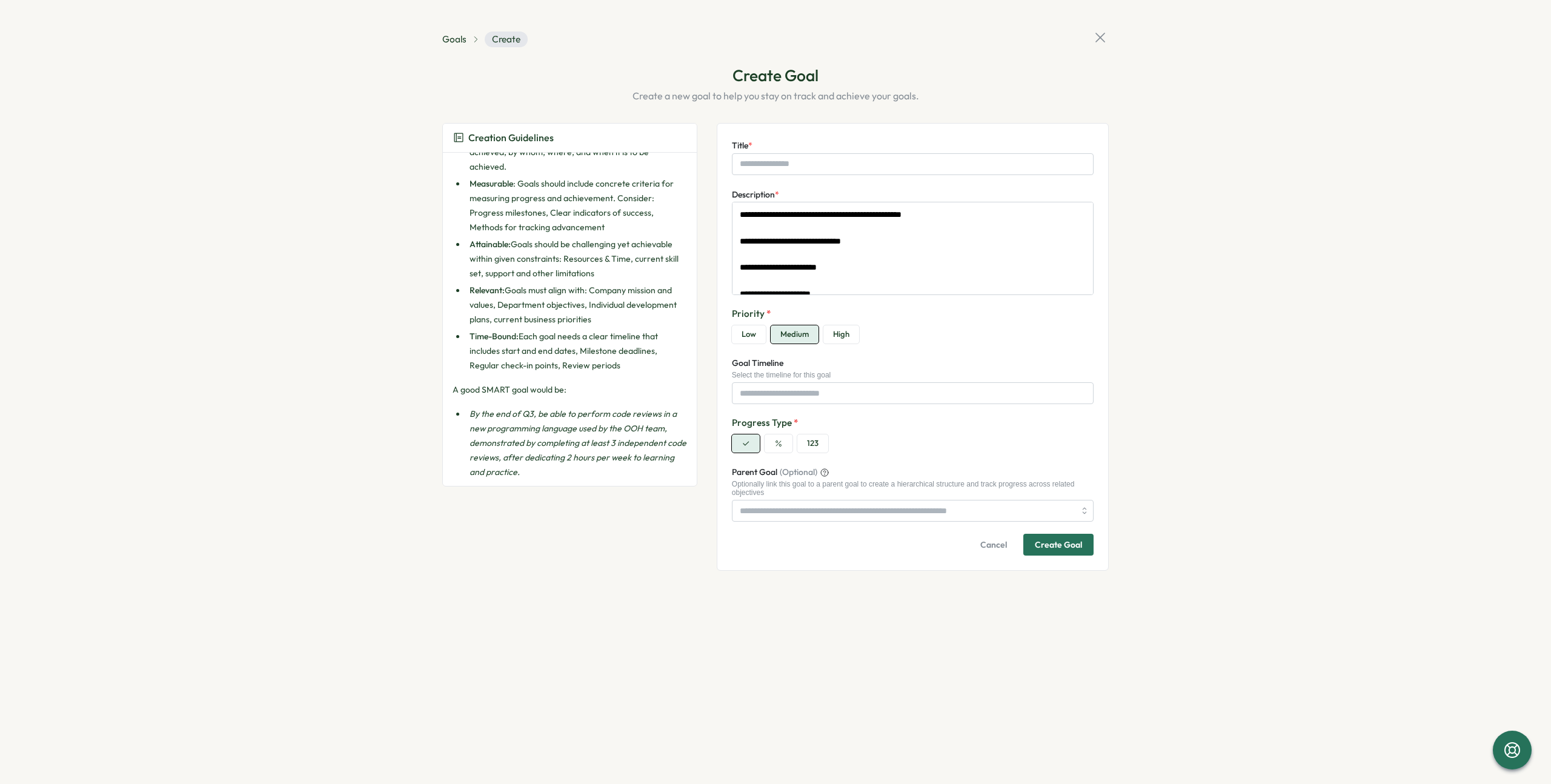
scroll to position [449, 0]
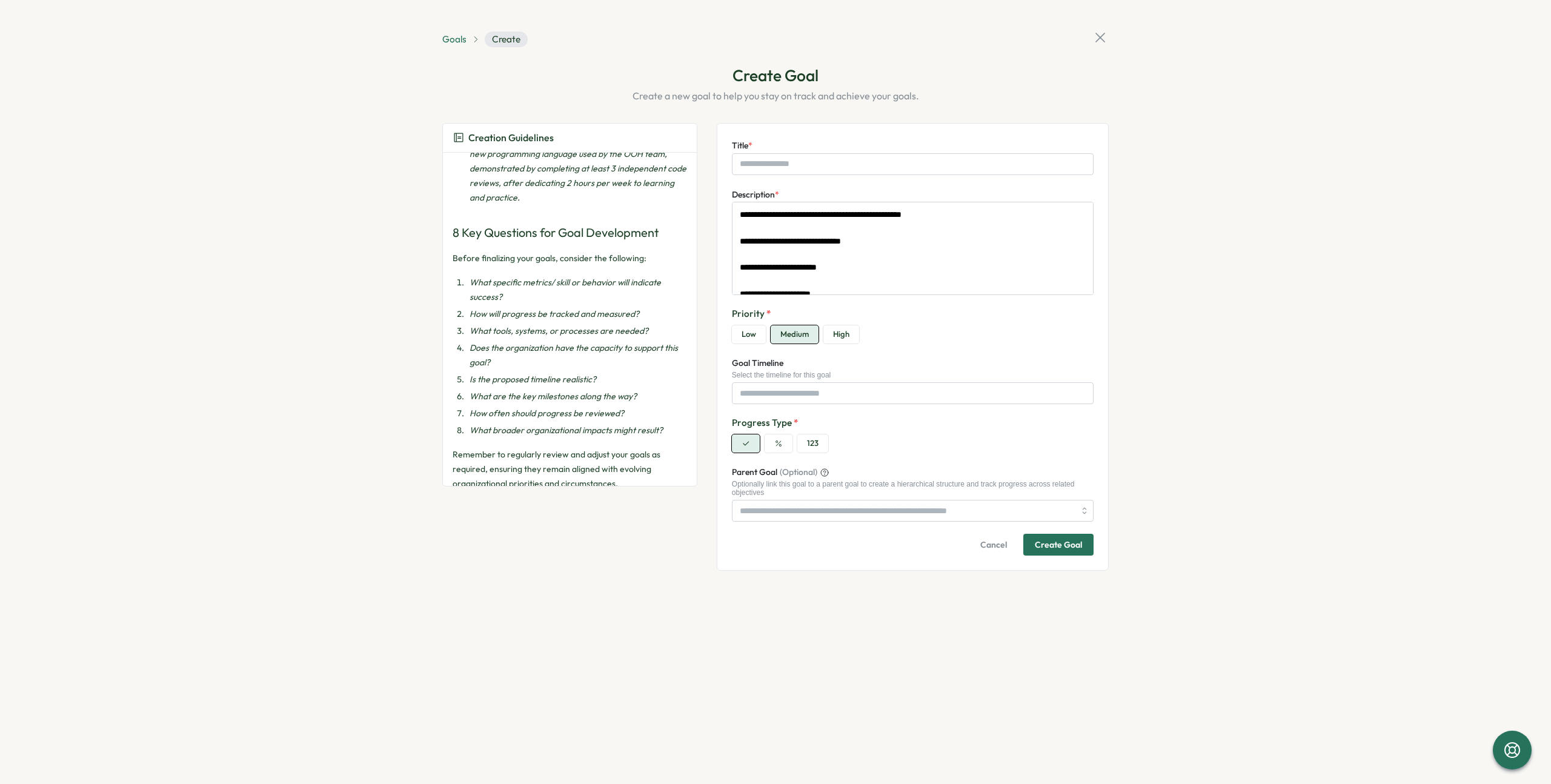
click at [456, 38] on span "Goals" at bounding box center [454, 39] width 25 height 13
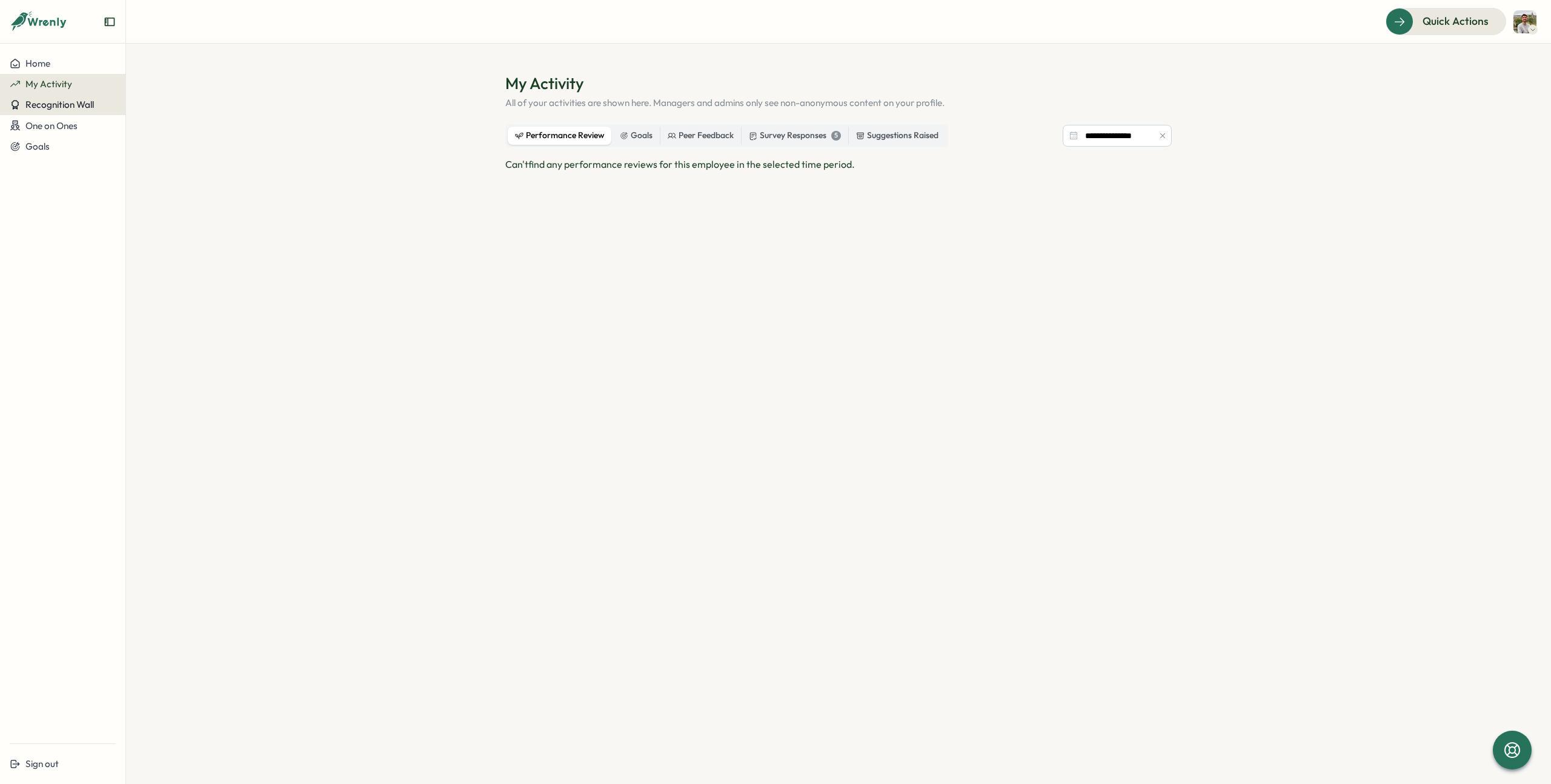
click at [60, 111] on button "Recognition Wall" at bounding box center [63, 104] width 126 height 21
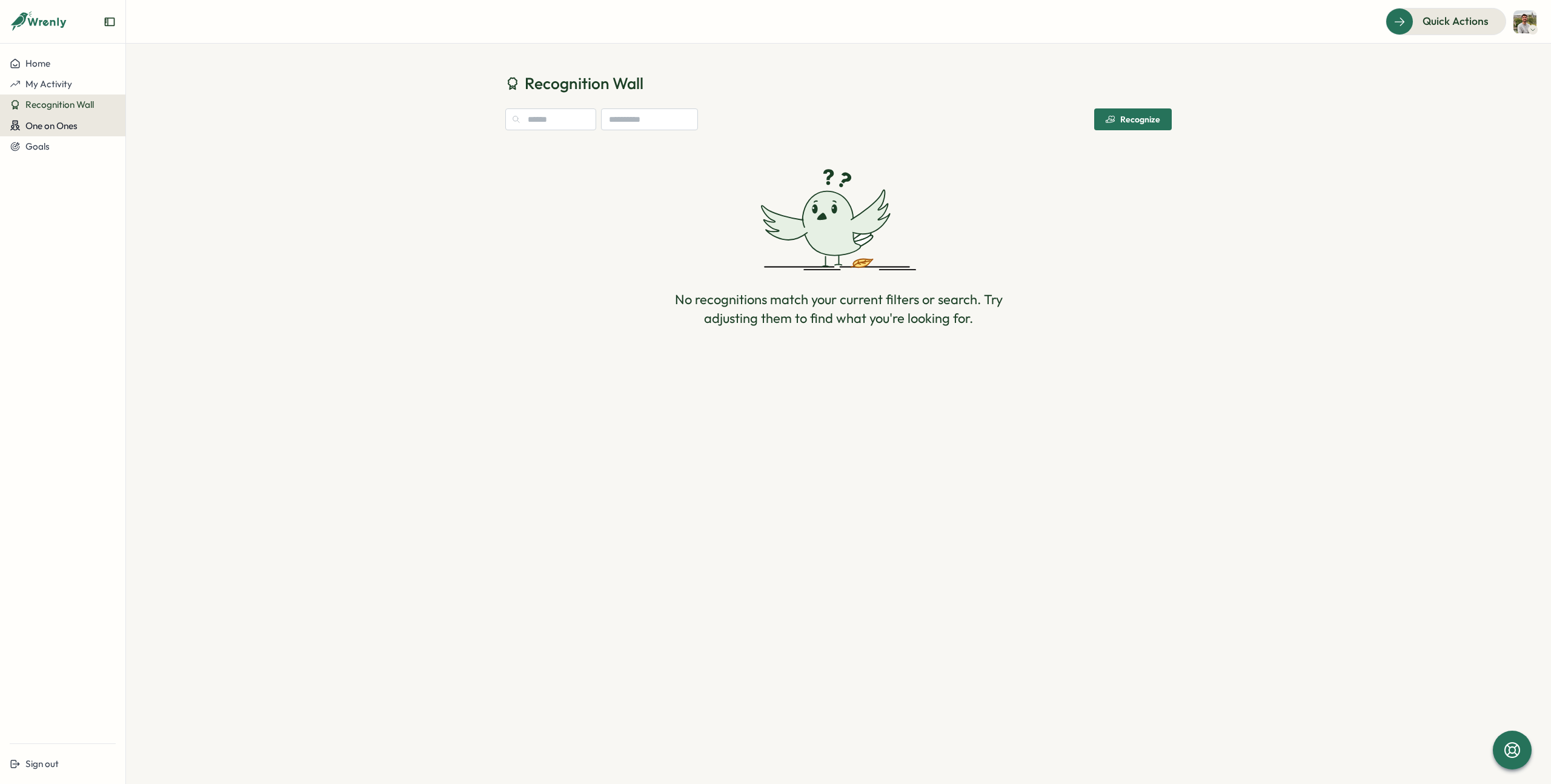
click at [40, 126] on span "One on Ones" at bounding box center [51, 126] width 52 height 11
click at [1530, 21] on img at bounding box center [1525, 21] width 23 height 23
click at [1518, 750] on icon at bounding box center [1512, 750] width 21 height 21
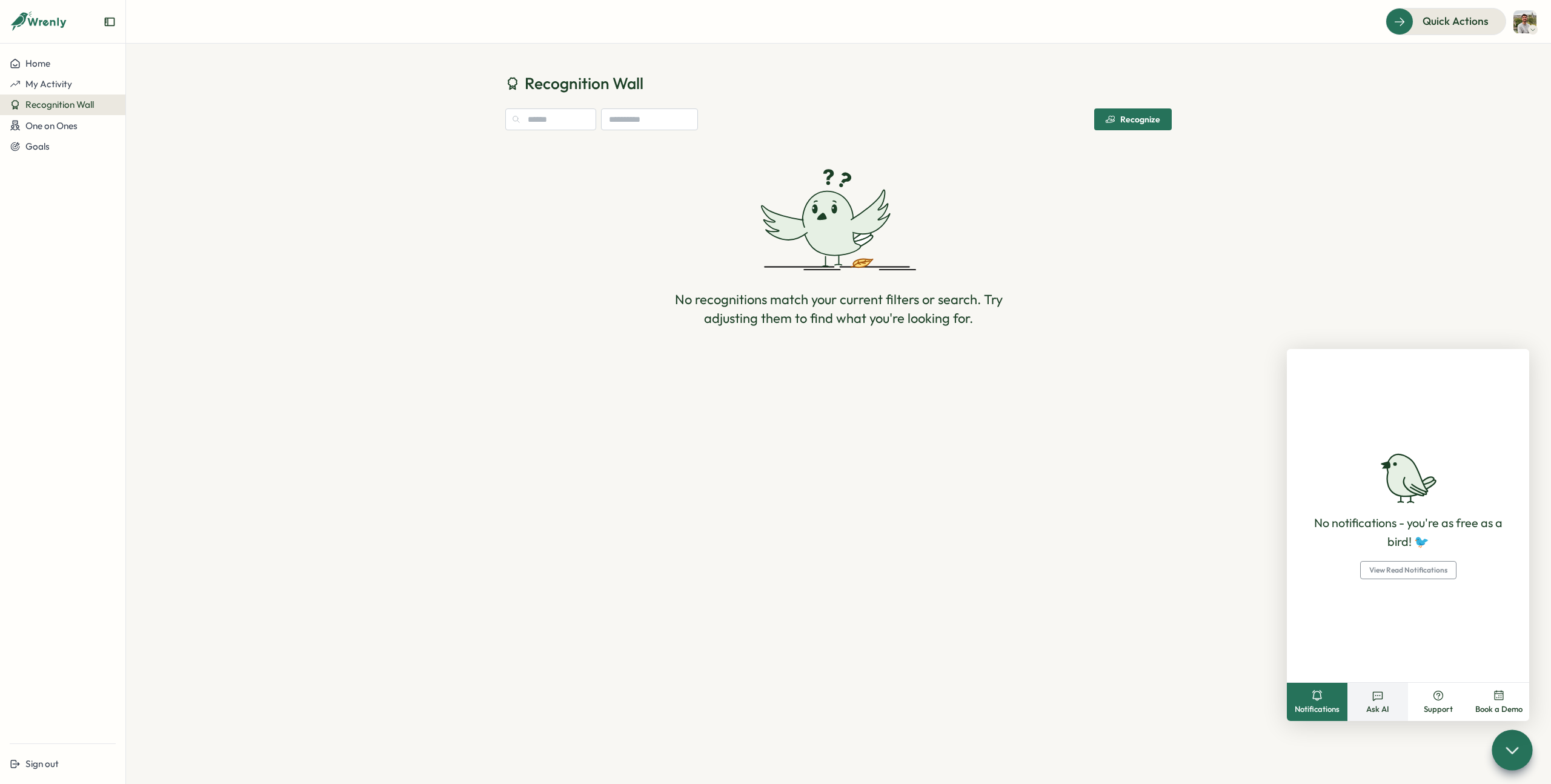
click at [1376, 697] on icon at bounding box center [1378, 695] width 12 height 12
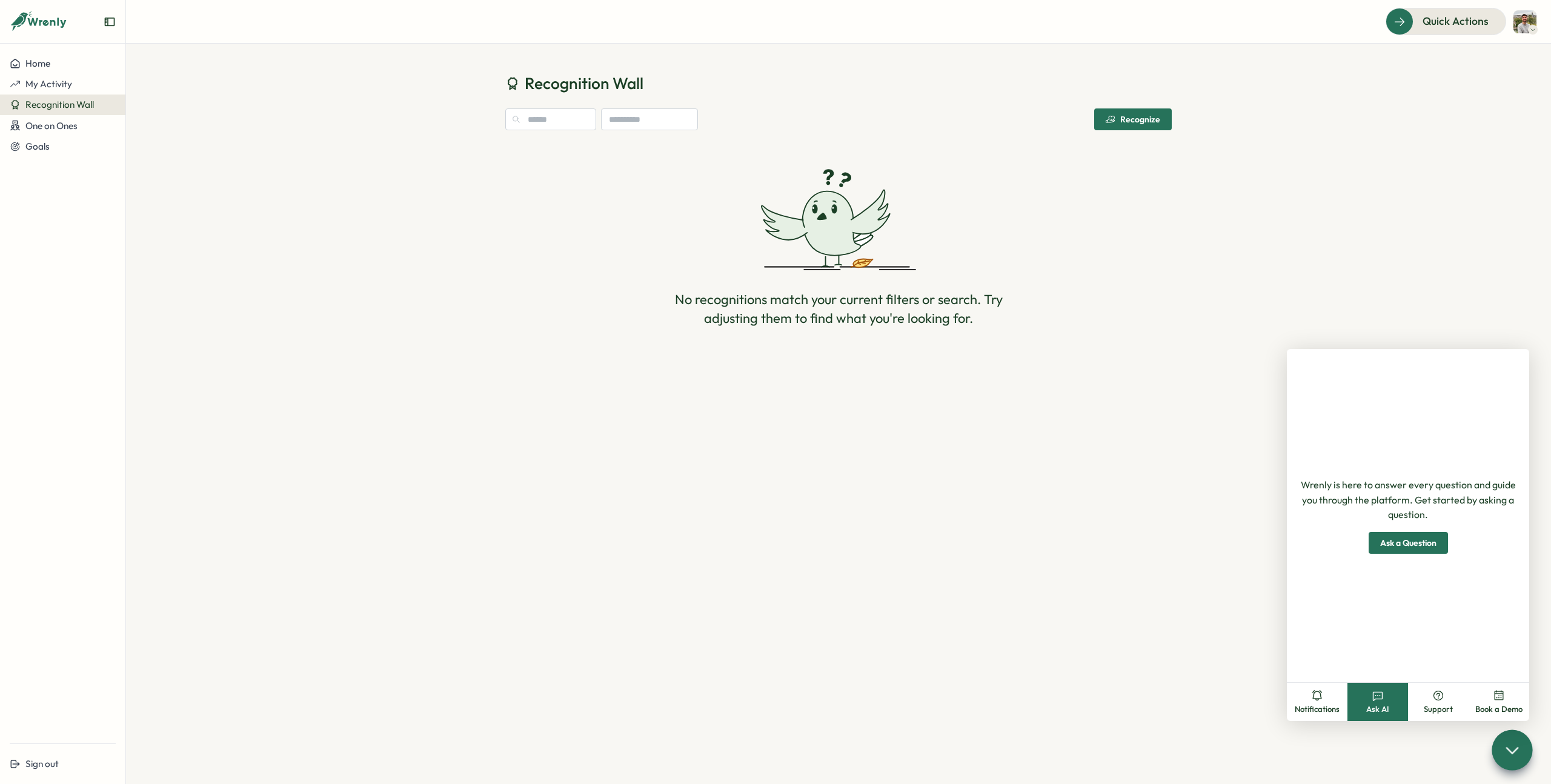
click at [1399, 549] on span "Ask a Question" at bounding box center [1409, 542] width 57 height 21
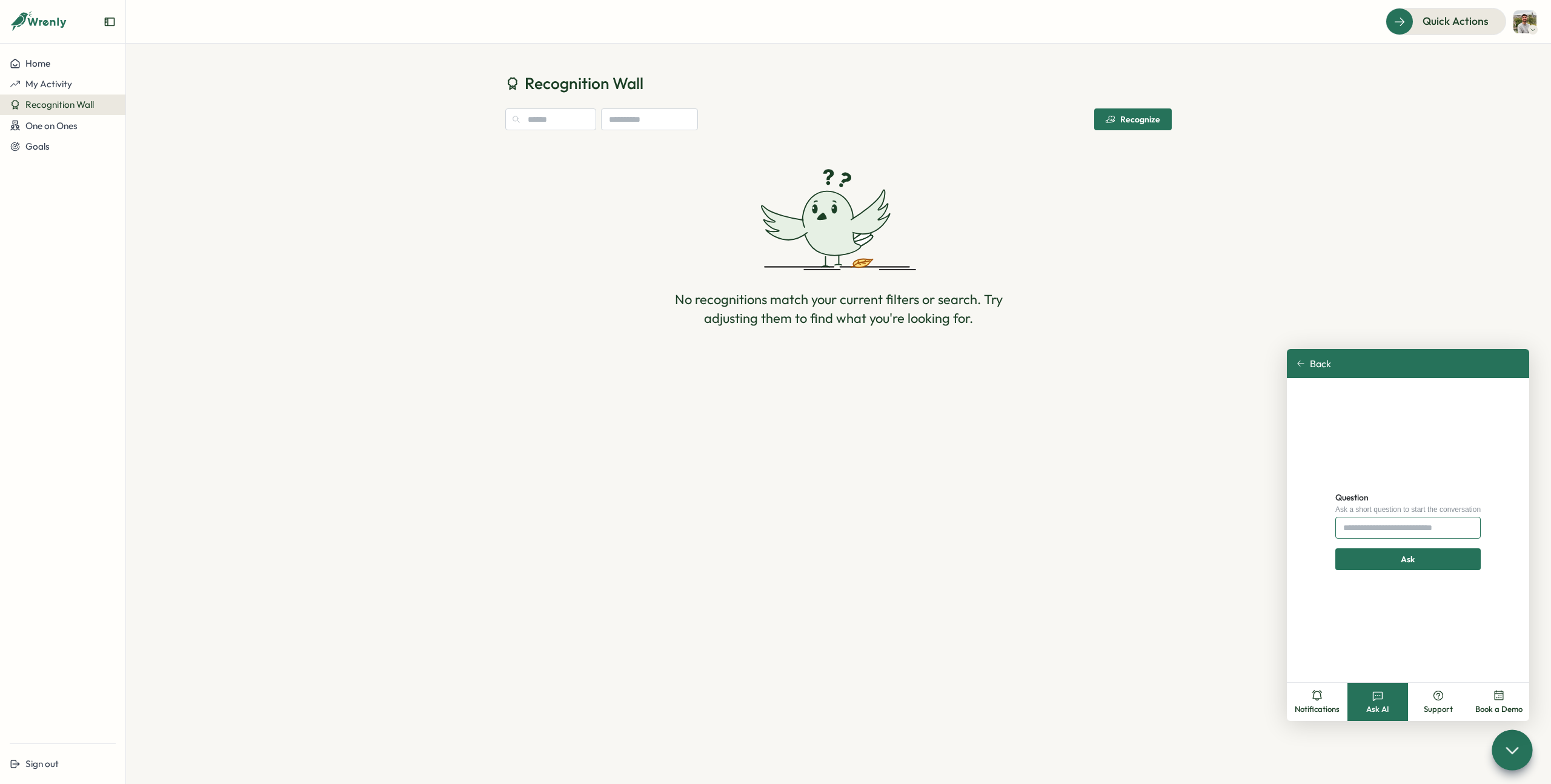
click at [1377, 523] on input "Question" at bounding box center [1408, 528] width 146 height 21
type input "**********"
click at [1396, 558] on div "Ask" at bounding box center [1409, 559] width 123 height 21
click at [1439, 703] on button "Support" at bounding box center [1438, 702] width 61 height 38
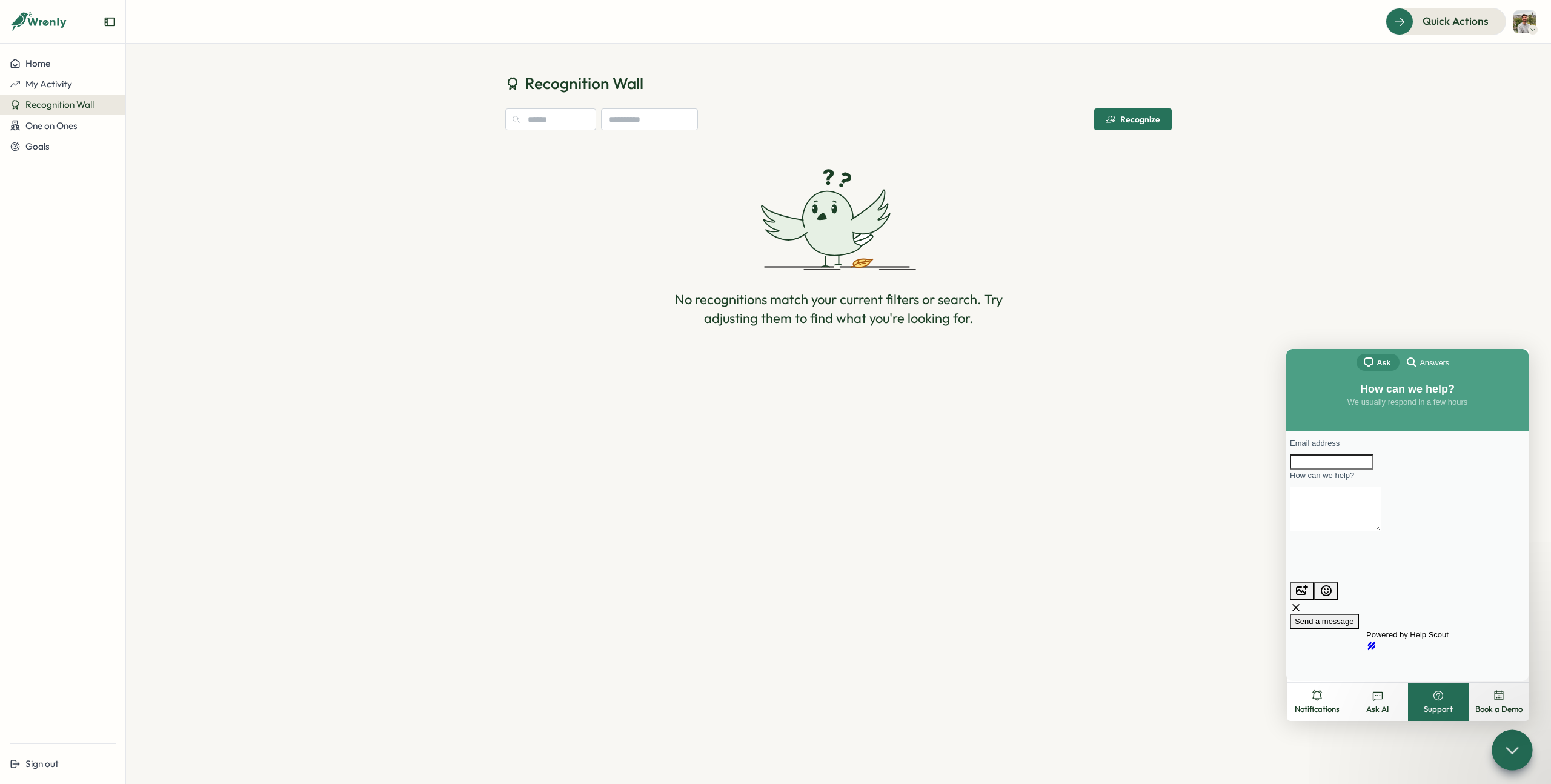
click at [1438, 361] on span "Answers" at bounding box center [1434, 363] width 29 height 12
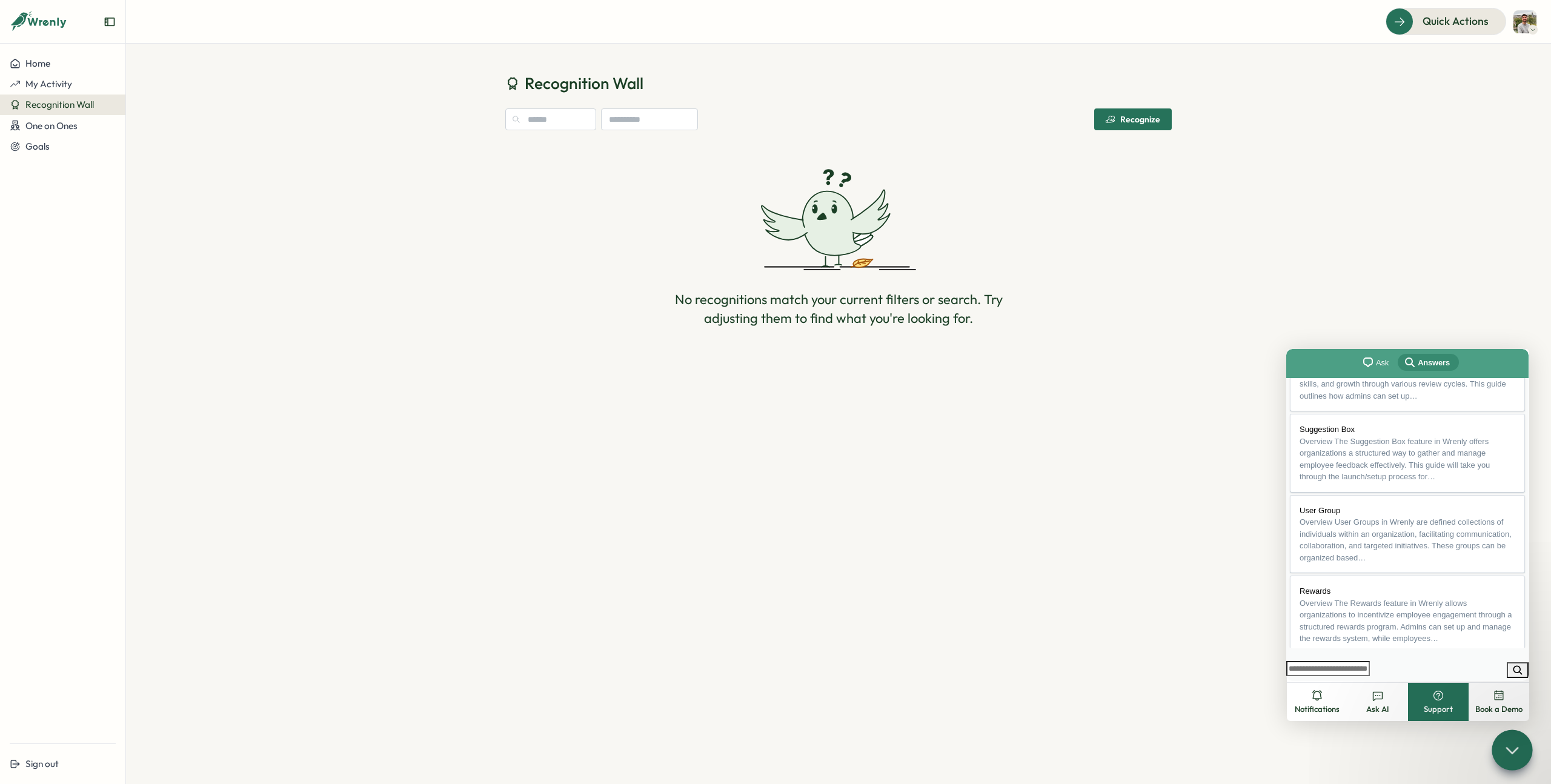
scroll to position [306, 0]
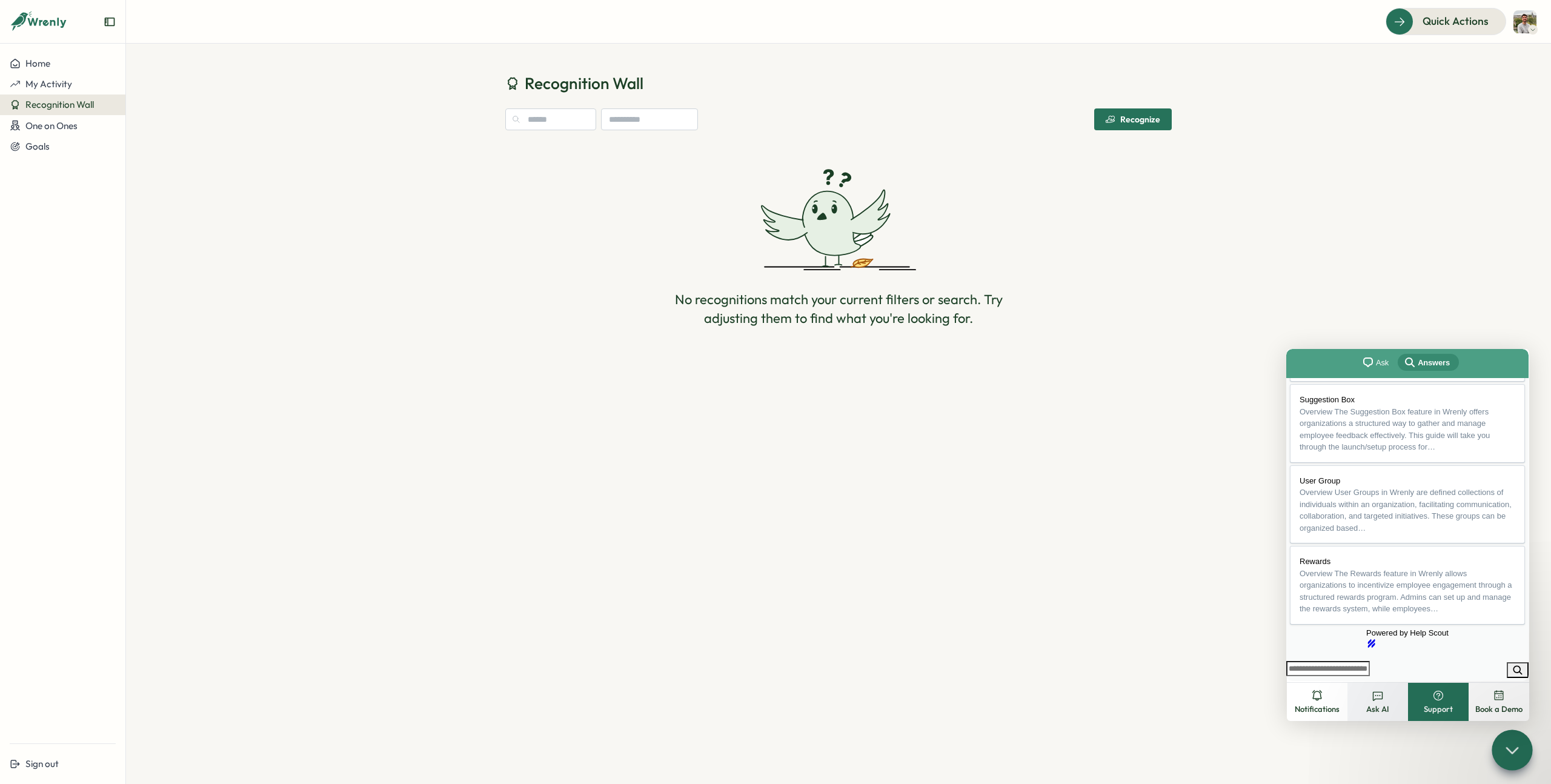
click at [1370, 704] on span "Ask AI" at bounding box center [1378, 709] width 23 height 11
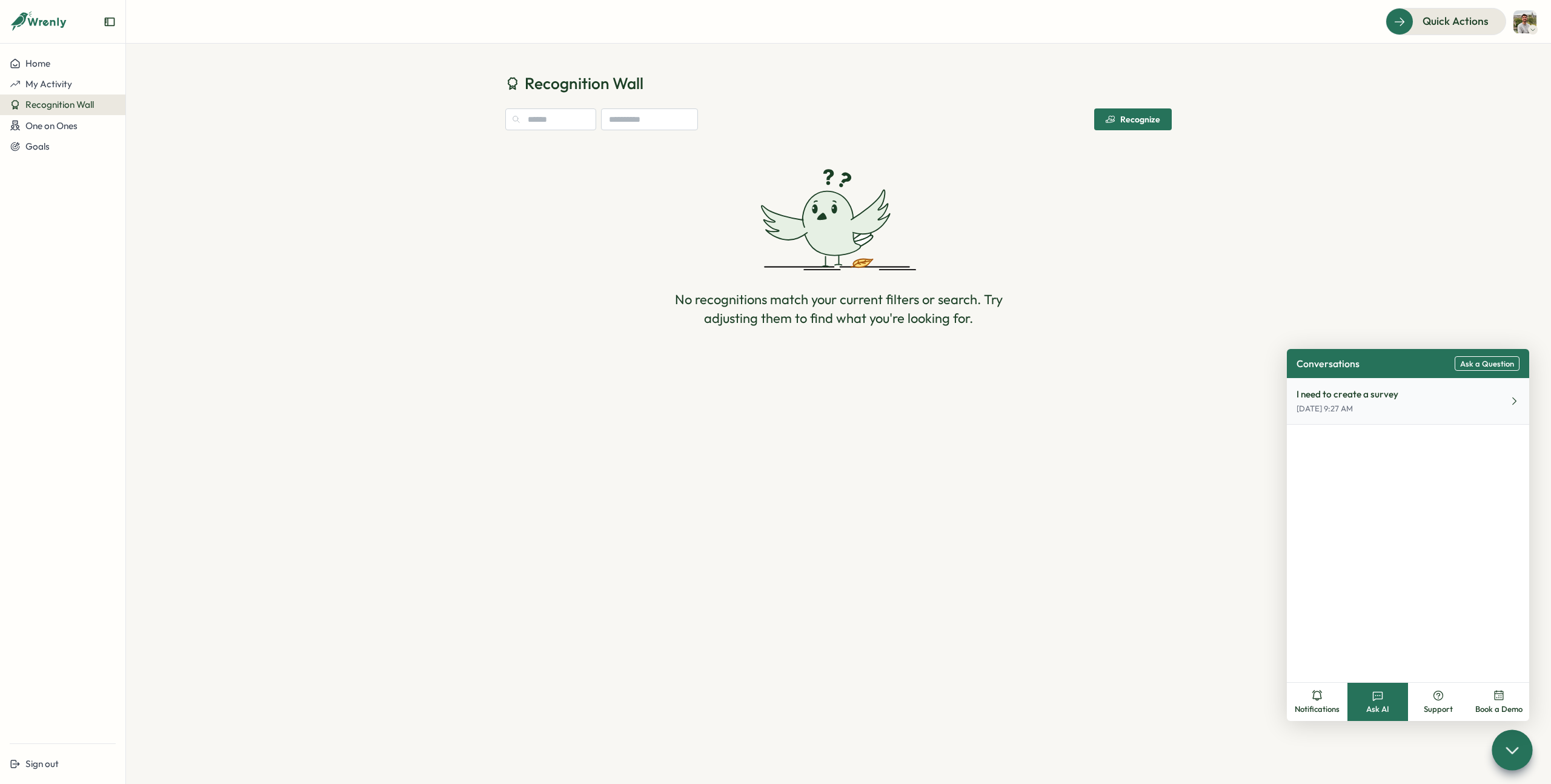
click at [1453, 403] on button "I need to create a survey [DATE] 9:27 AM" at bounding box center [1408, 401] width 242 height 47
click at [1371, 662] on input "text" at bounding box center [1381, 660] width 159 height 18
type input "**********"
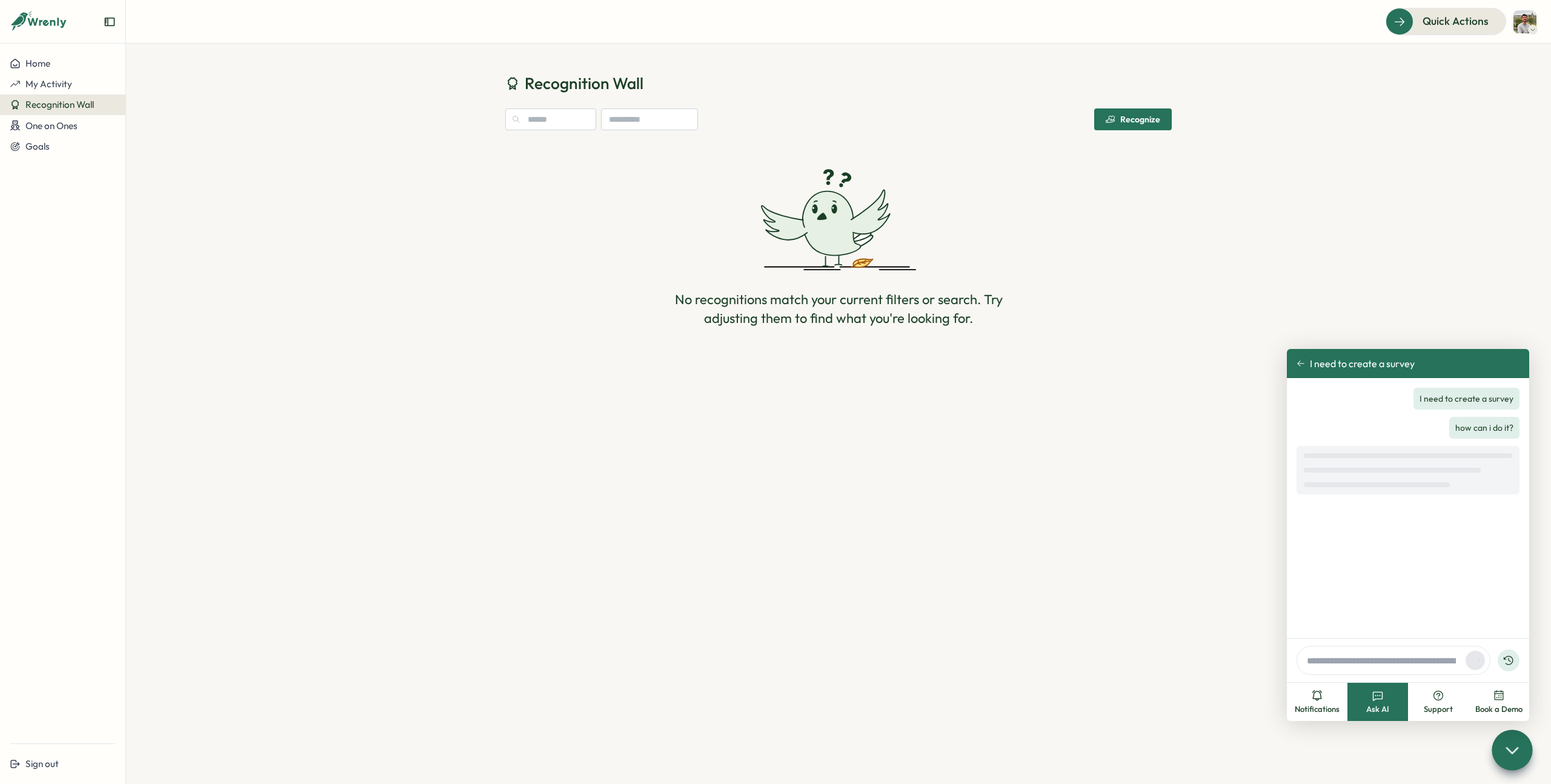
click at [1444, 39] on header "Quick Actions" at bounding box center [839, 21] width 1425 height 44
click at [1450, 21] on span "Quick Actions" at bounding box center [1438, 21] width 66 height 16
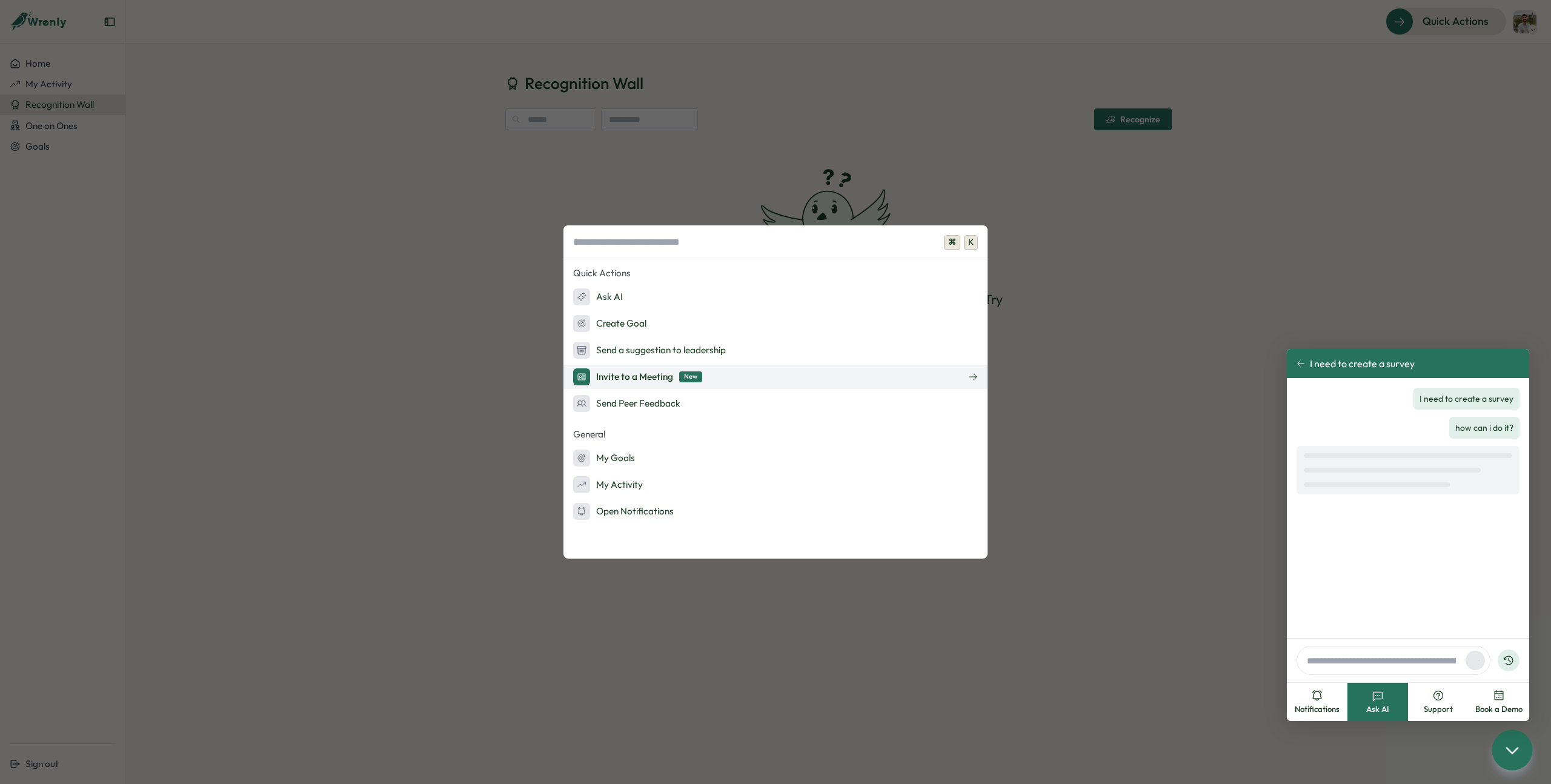
click at [645, 378] on div "Invite to a Meeting New" at bounding box center [637, 377] width 129 height 17
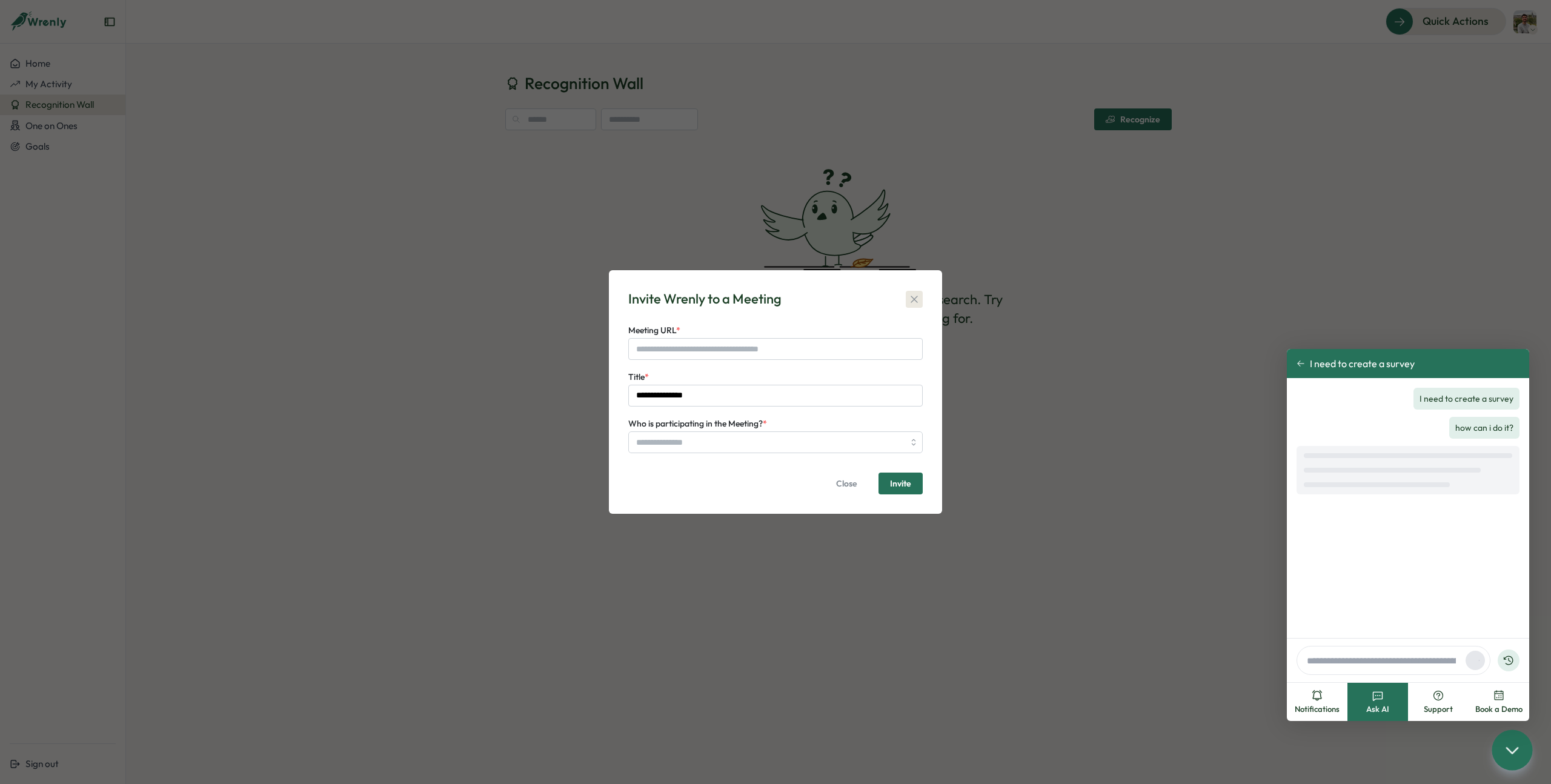
click at [916, 297] on icon "button" at bounding box center [915, 299] width 12 height 12
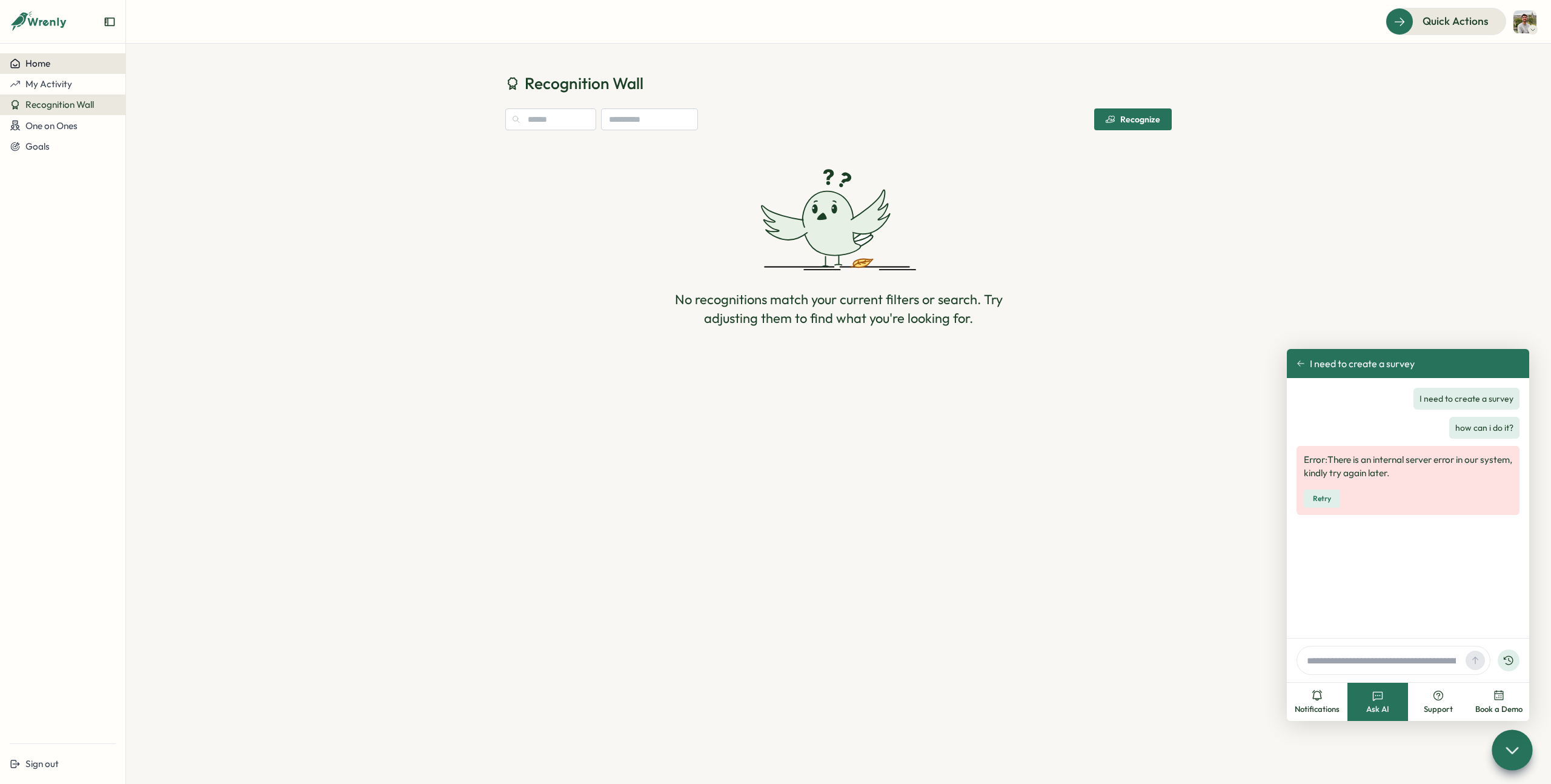
click at [60, 58] on div "Home" at bounding box center [63, 64] width 106 height 11
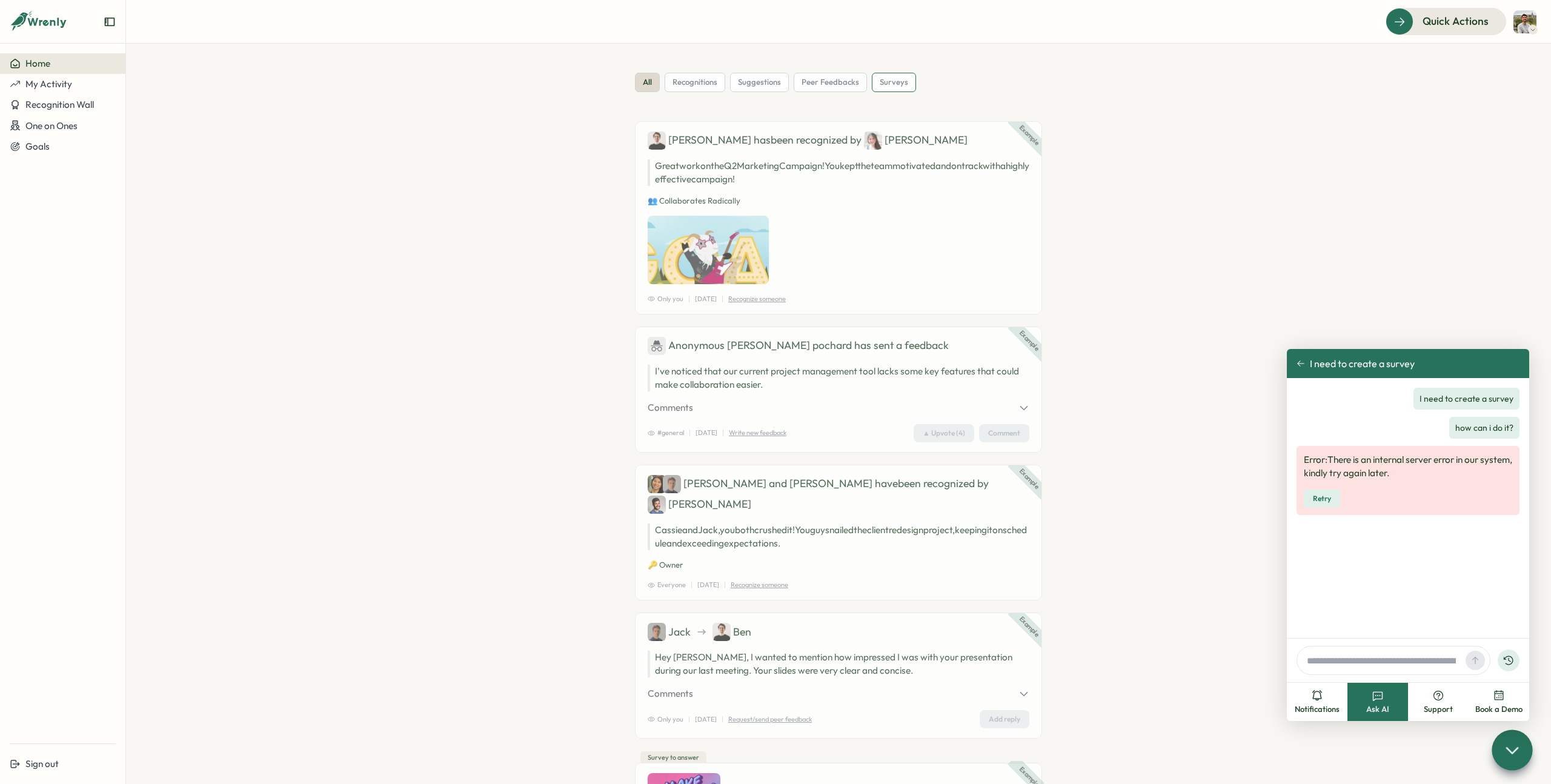
click at [885, 80] on span "surveys" at bounding box center [894, 82] width 28 height 11
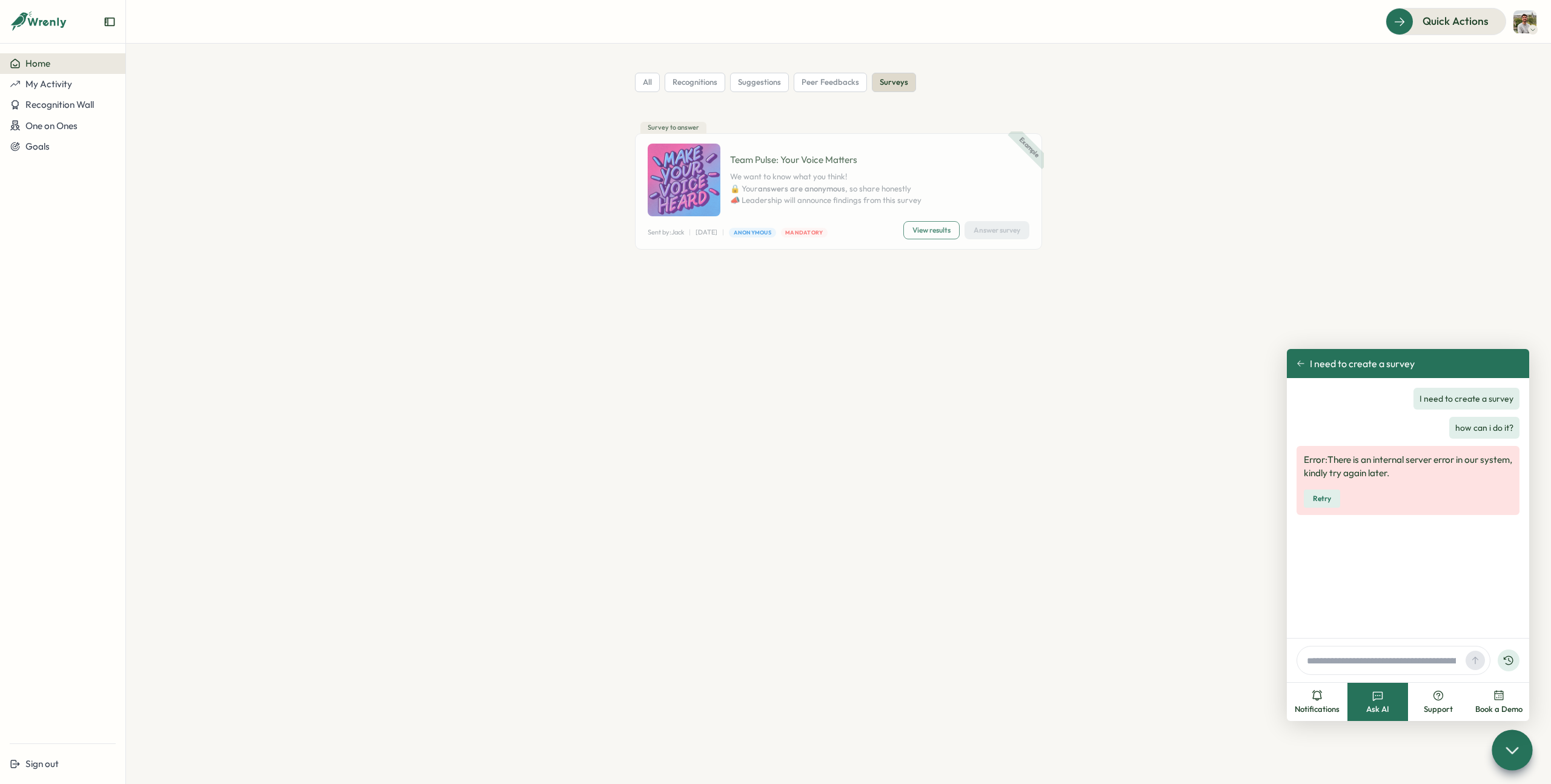
click at [1521, 21] on img at bounding box center [1525, 21] width 23 height 23
click at [1428, 26] on span "Quick Actions" at bounding box center [1438, 21] width 66 height 16
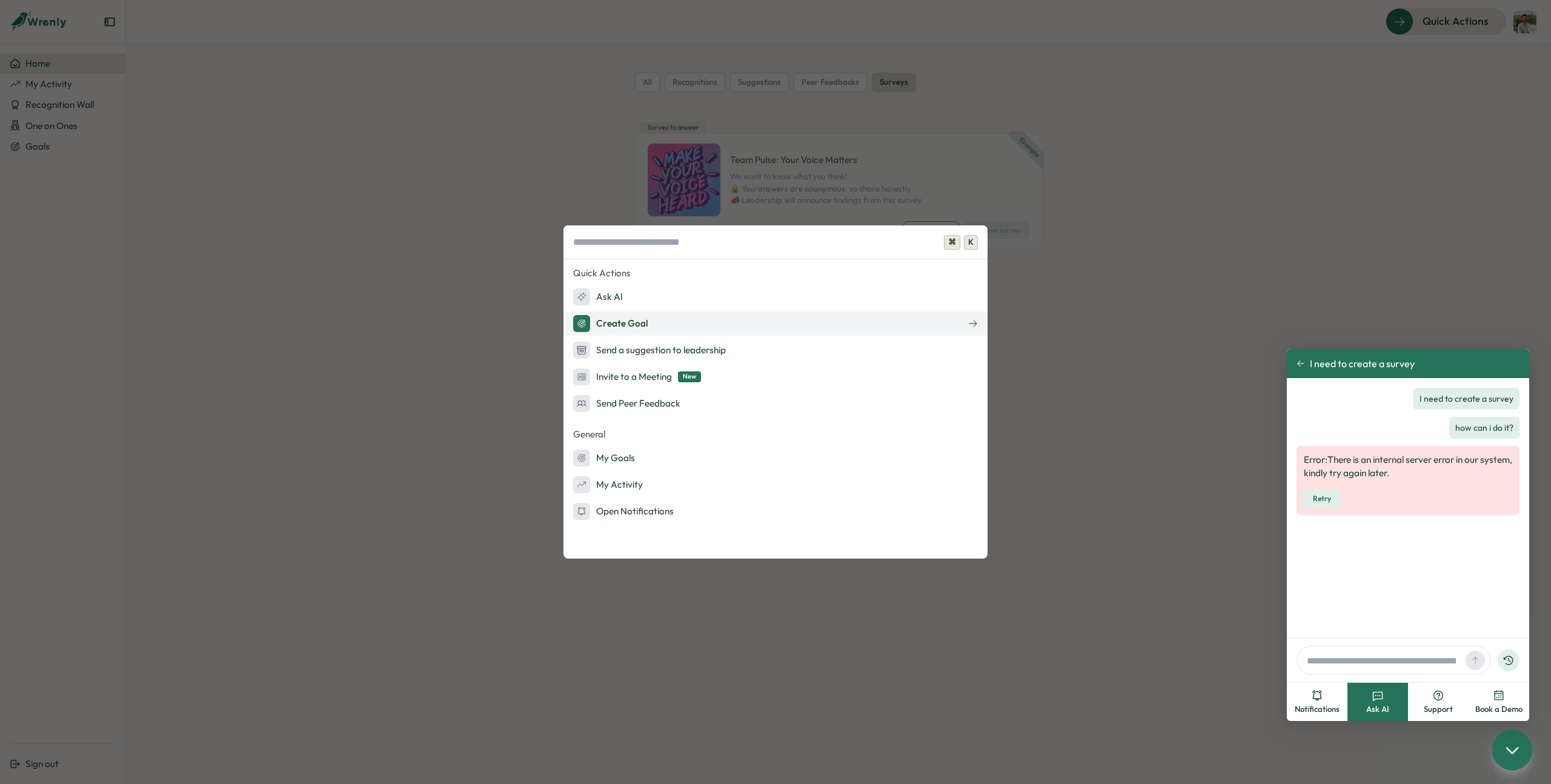
click at [751, 326] on button "Create Goal" at bounding box center [776, 324] width 424 height 24
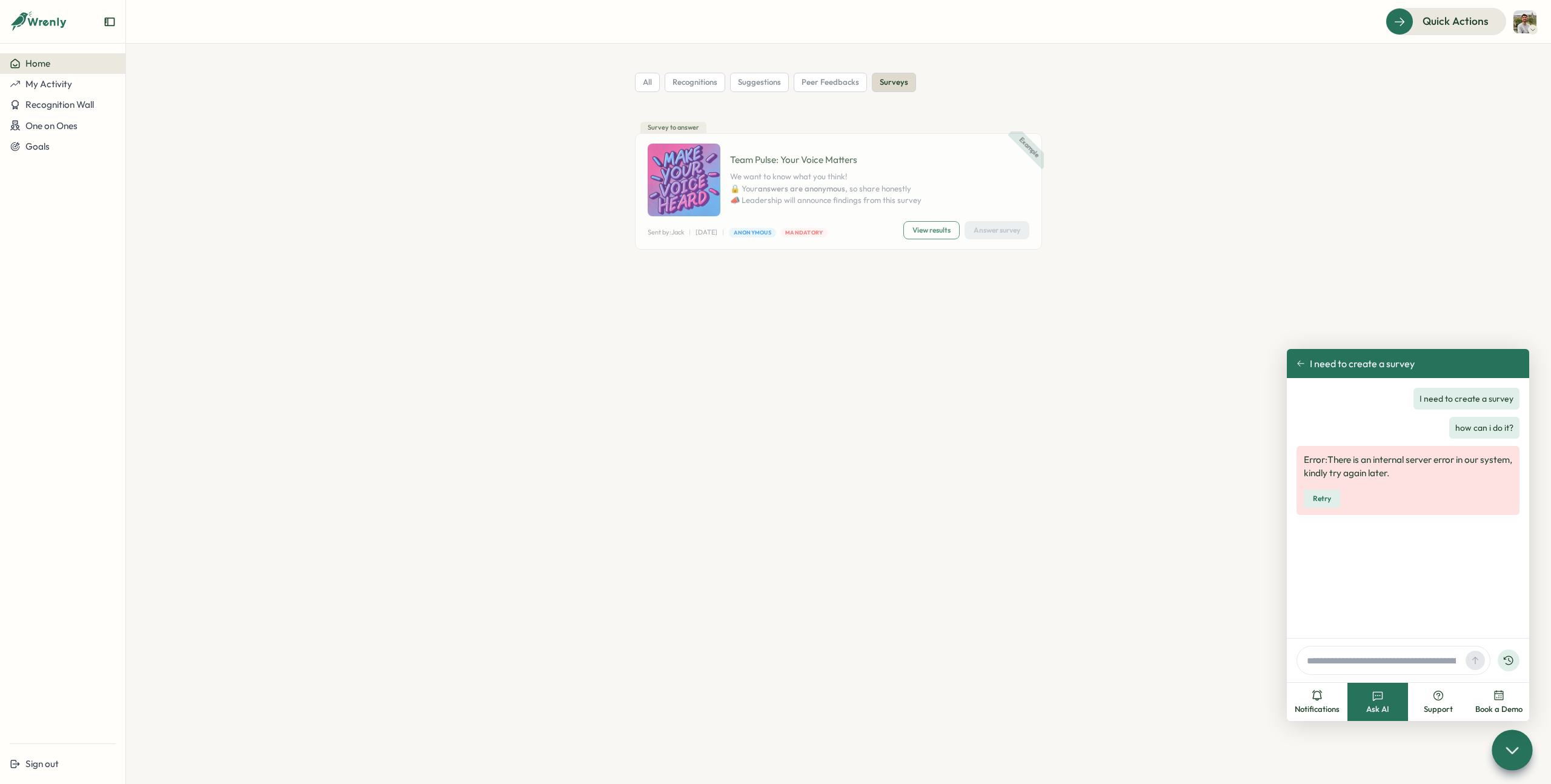
type textarea "*"
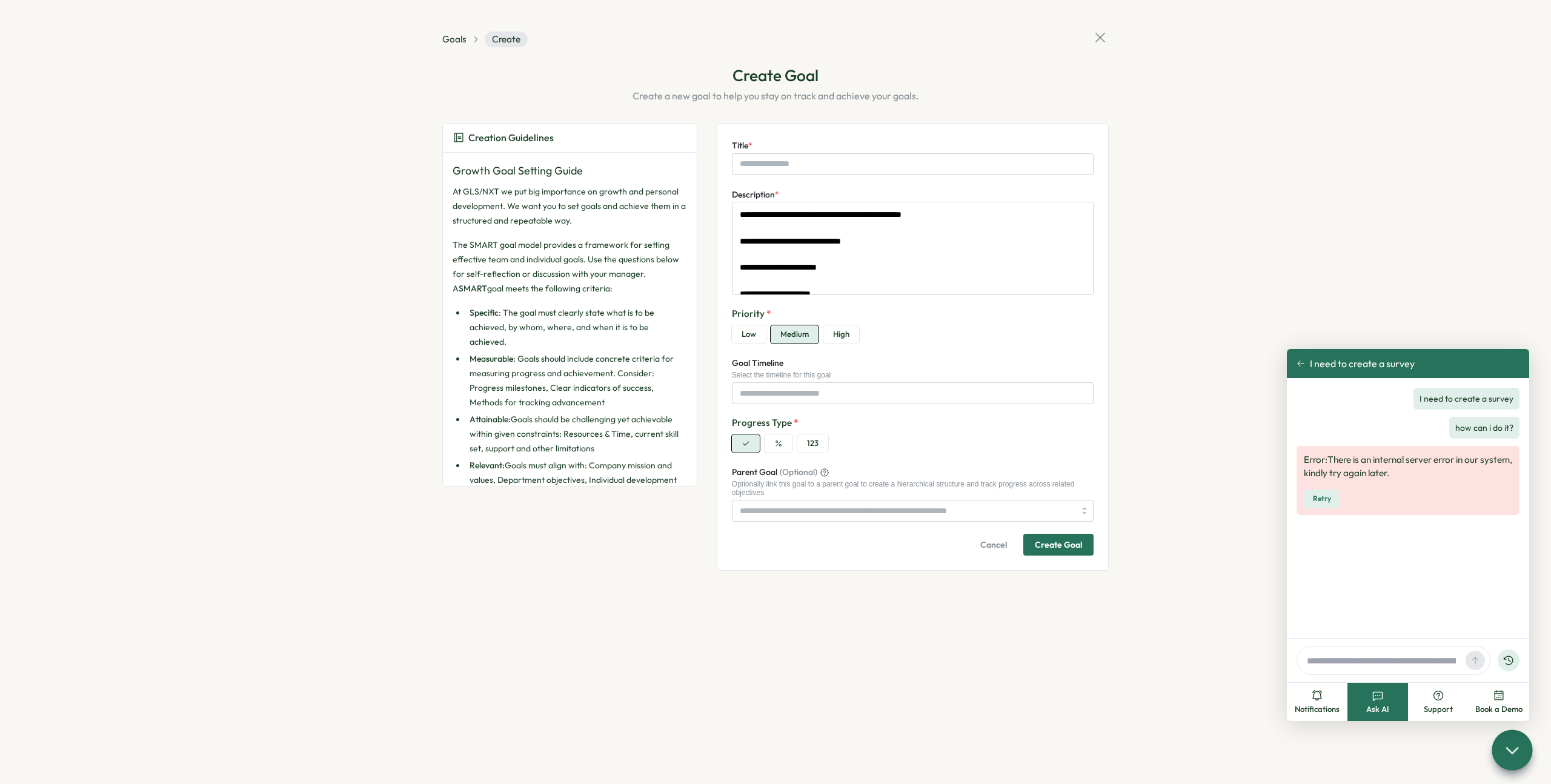
click at [1111, 34] on section "Goals Create Create Goal Create a new goal to help you stay on track and achiev…" at bounding box center [775, 392] width 1551 height 784
click at [1101, 38] on icon at bounding box center [1100, 38] width 17 height 17
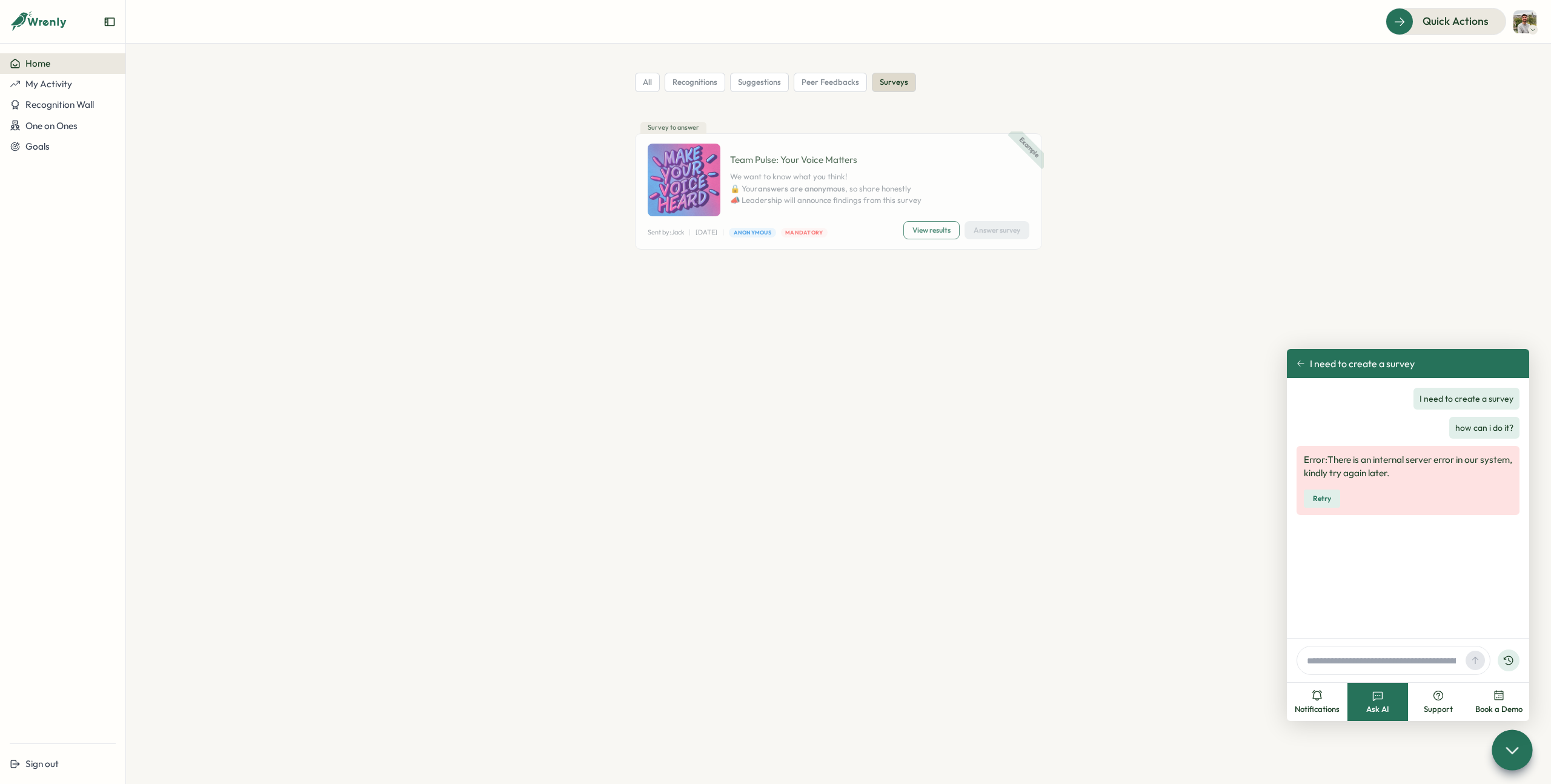
click at [1533, 29] on icon at bounding box center [1533, 29] width 6 height 10
click at [1518, 56] on div "Edit Profile" at bounding box center [1504, 59] width 60 height 13
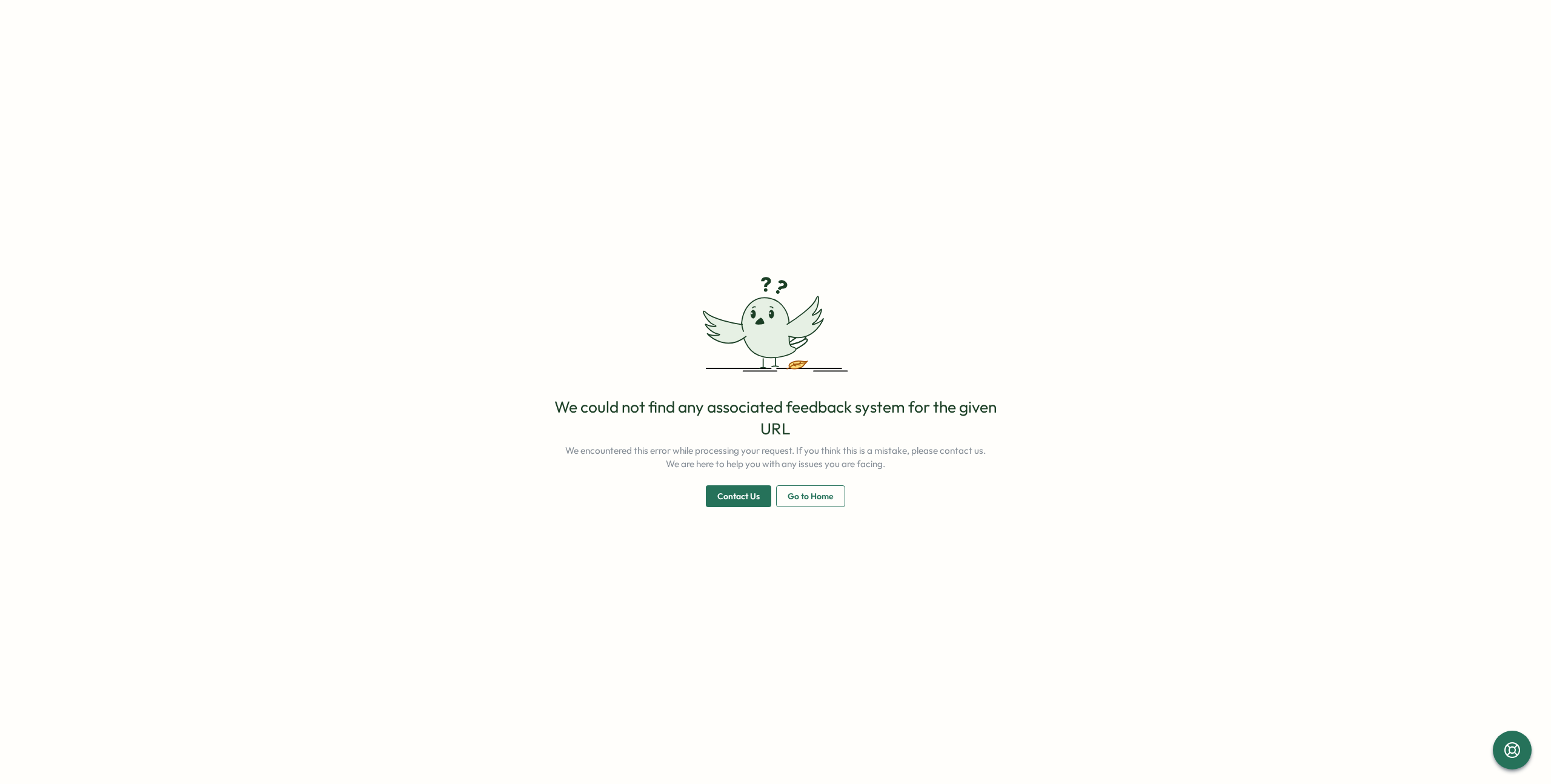
click at [784, 500] on button "Go to Home" at bounding box center [810, 496] width 69 height 21
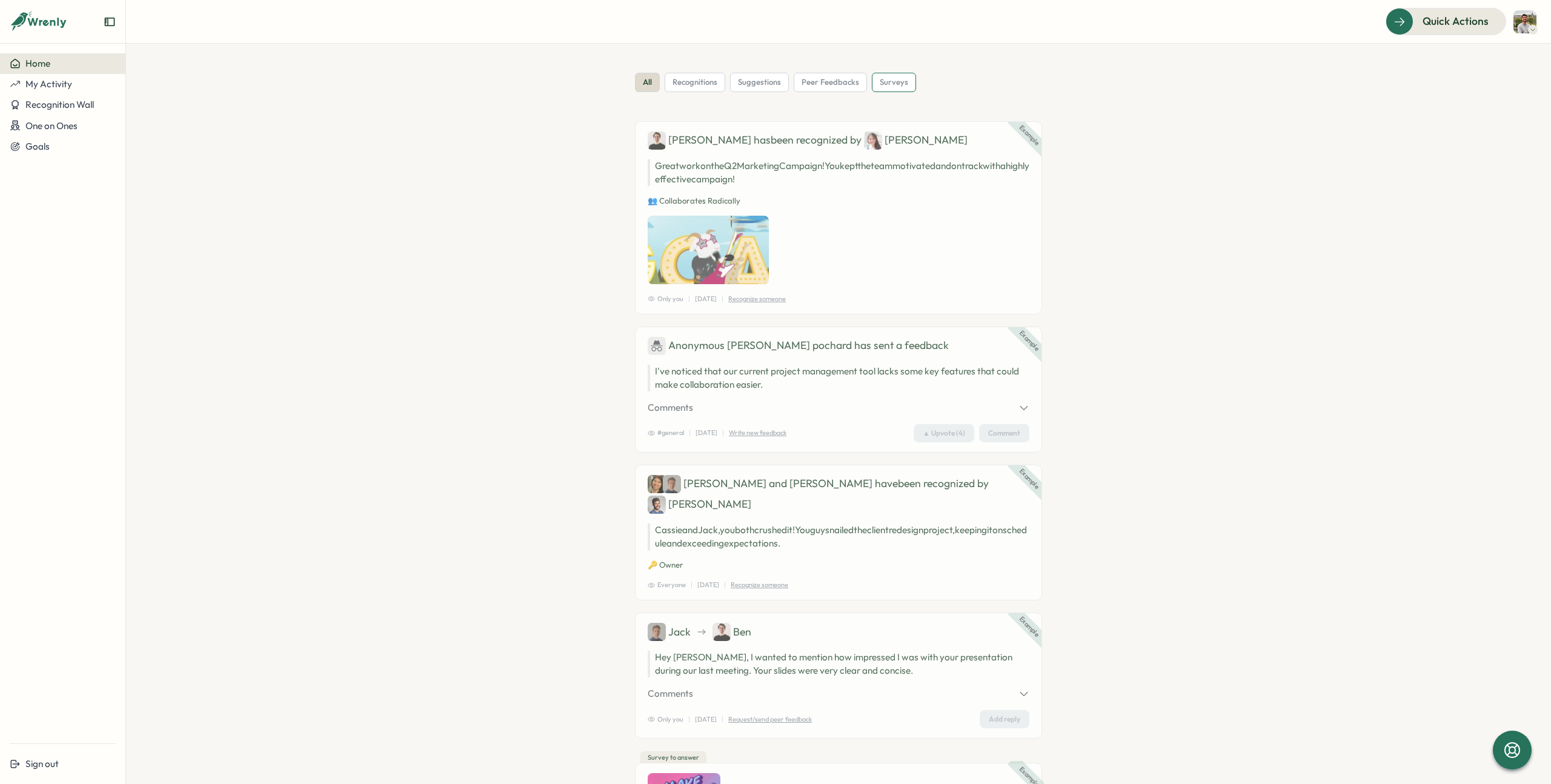
click at [892, 78] on span "surveys" at bounding box center [894, 82] width 28 height 11
click at [62, 129] on span "One on Ones" at bounding box center [51, 126] width 52 height 11
